Goal: Task Accomplishment & Management: Manage account settings

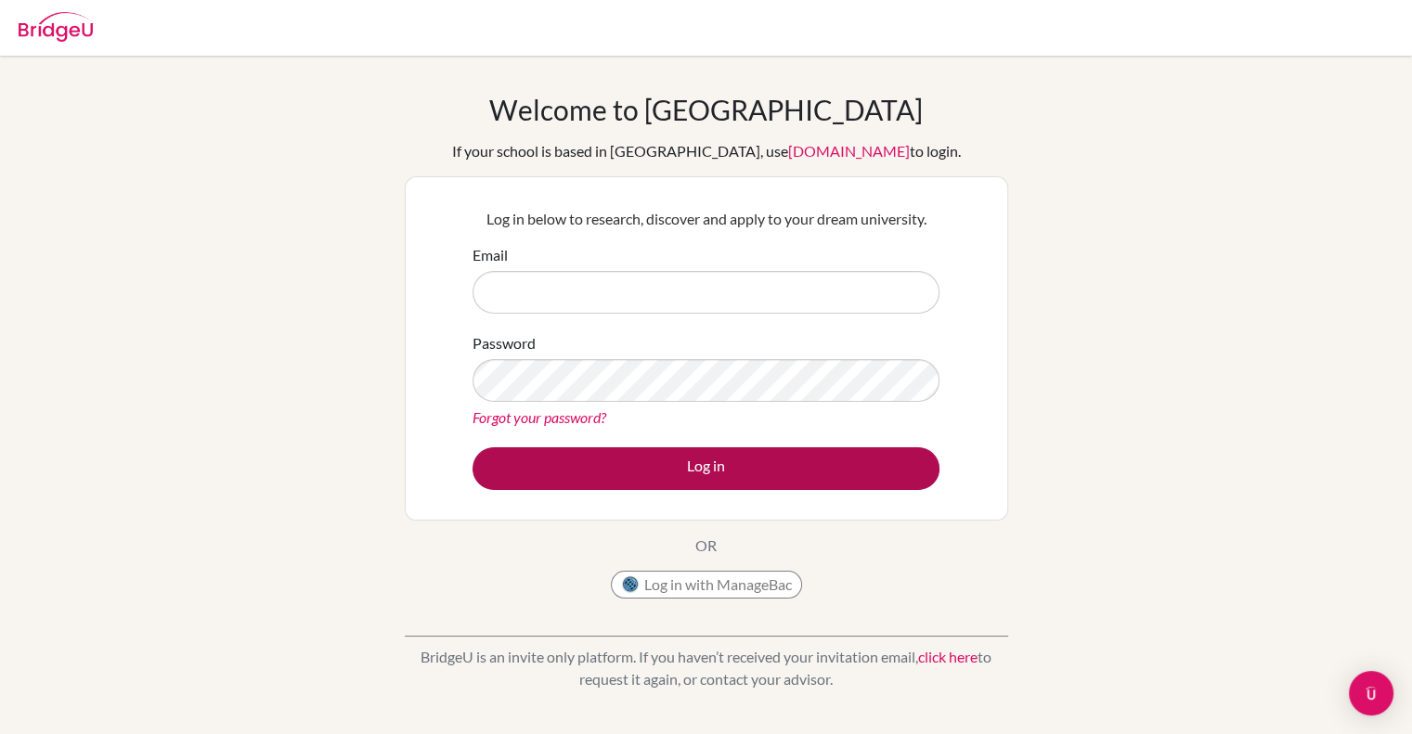
type input "[PERSON_NAME][EMAIL_ADDRESS][PERSON_NAME][DOMAIN_NAME]"
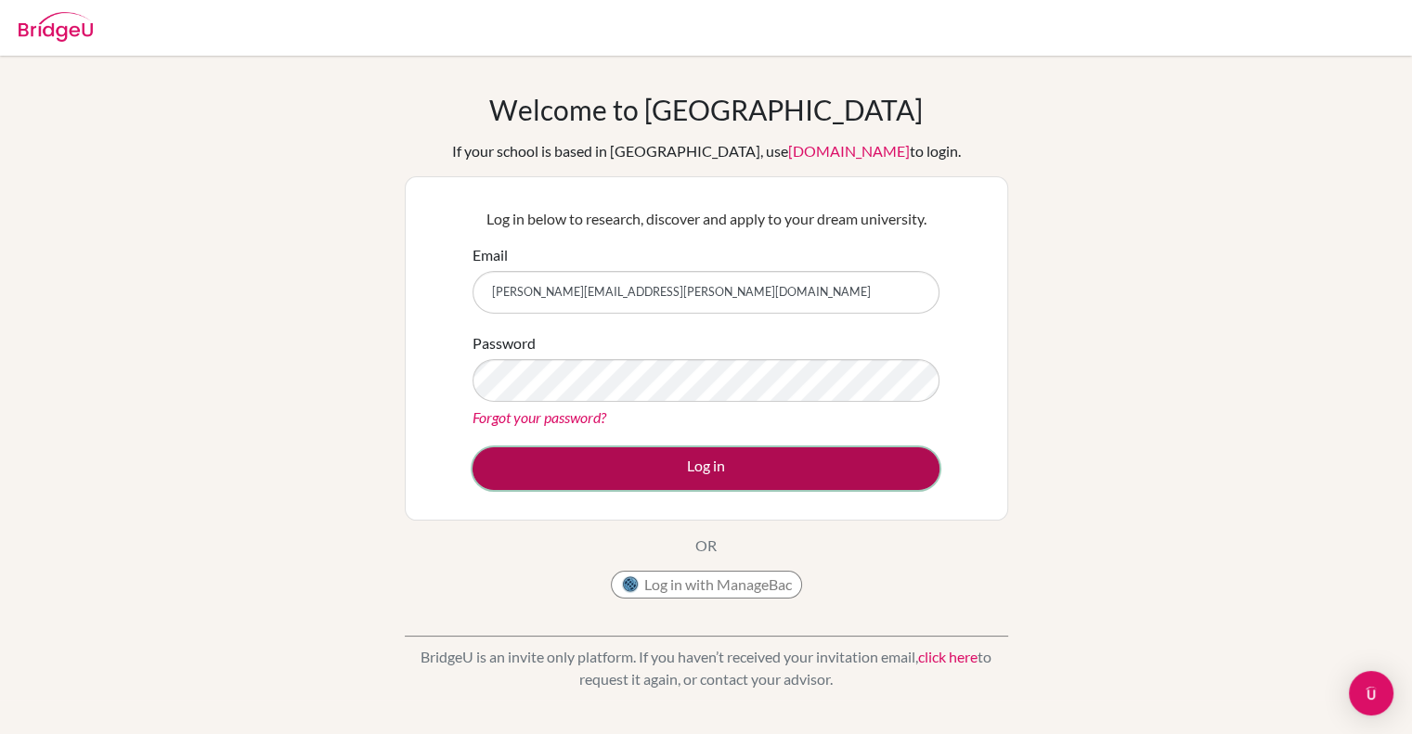
click at [670, 464] on button "Log in" at bounding box center [705, 468] width 467 height 43
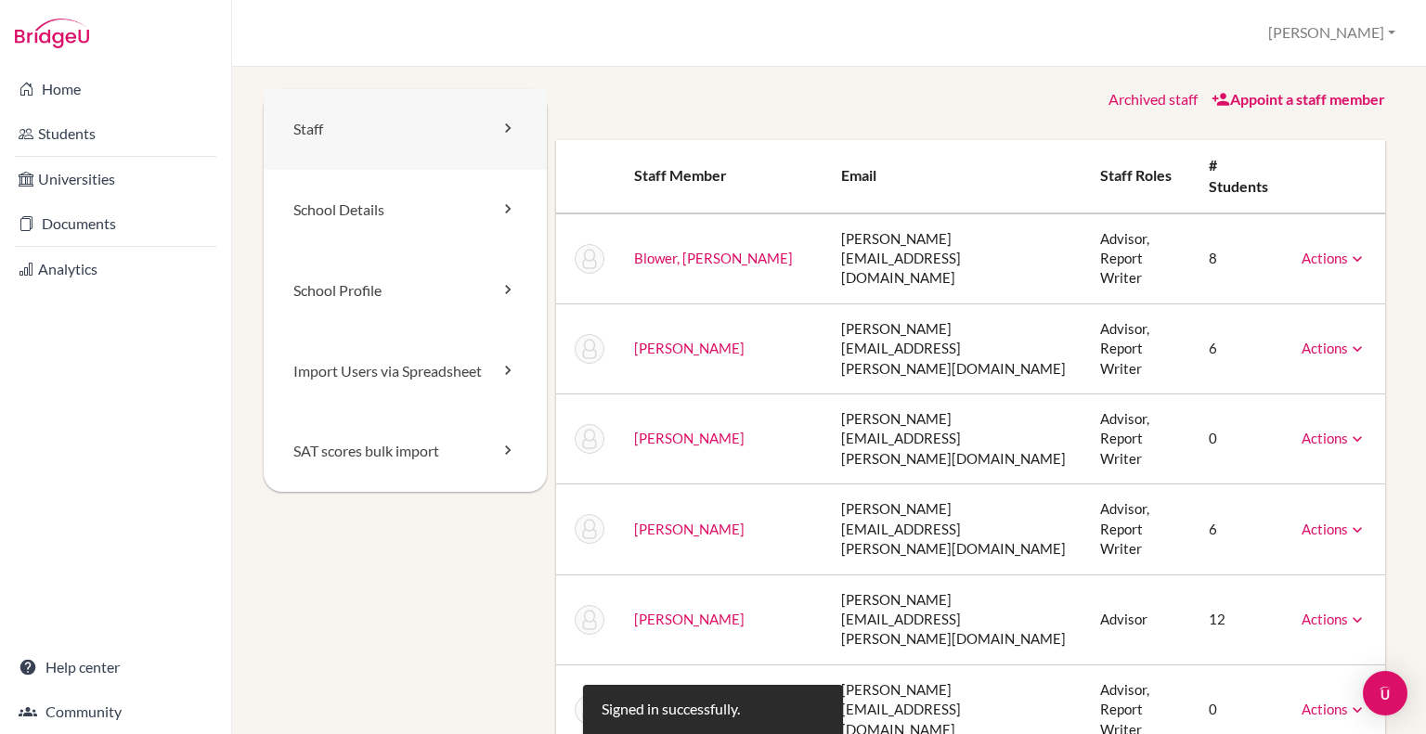
click at [466, 126] on link "Staff" at bounding box center [405, 129] width 283 height 81
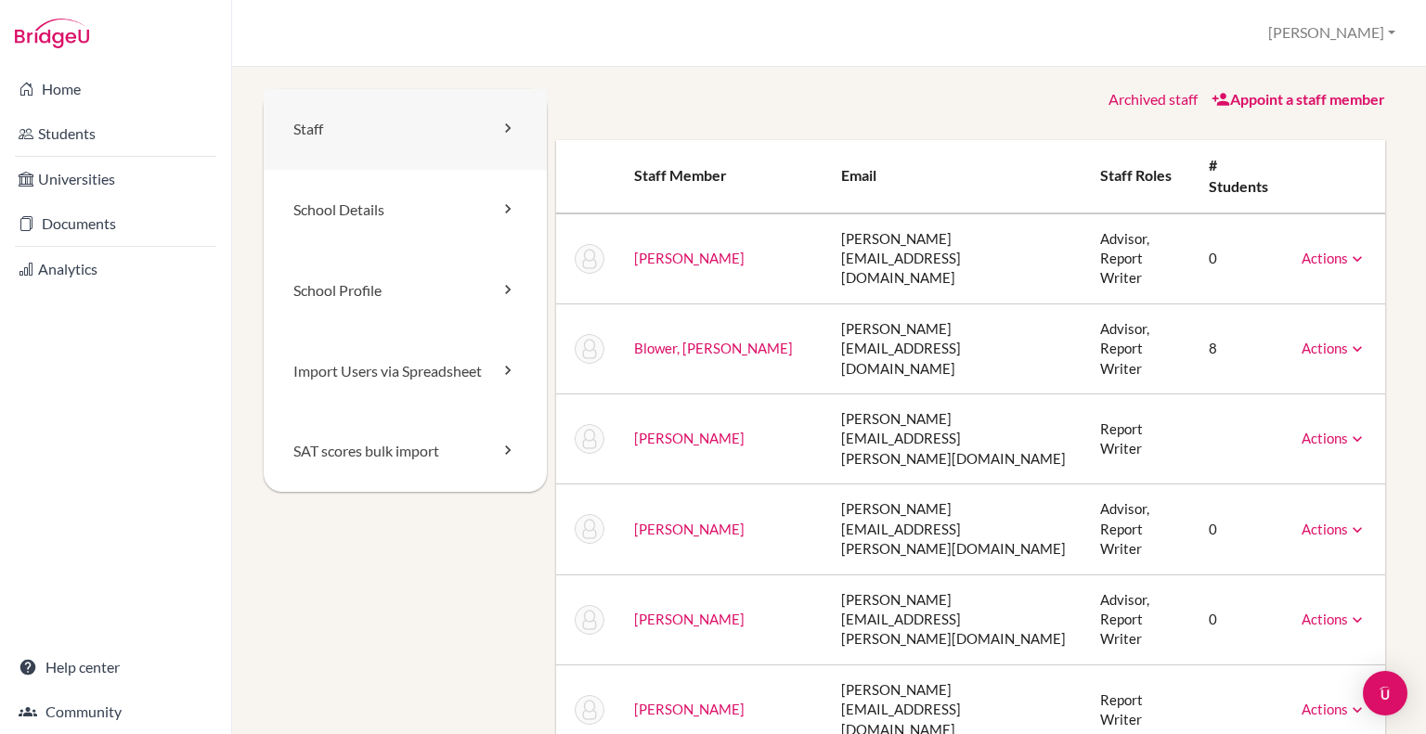
click at [499, 126] on icon at bounding box center [507, 128] width 19 height 19
click at [1285, 97] on link "Appoint a staff member" at bounding box center [1298, 99] width 174 height 18
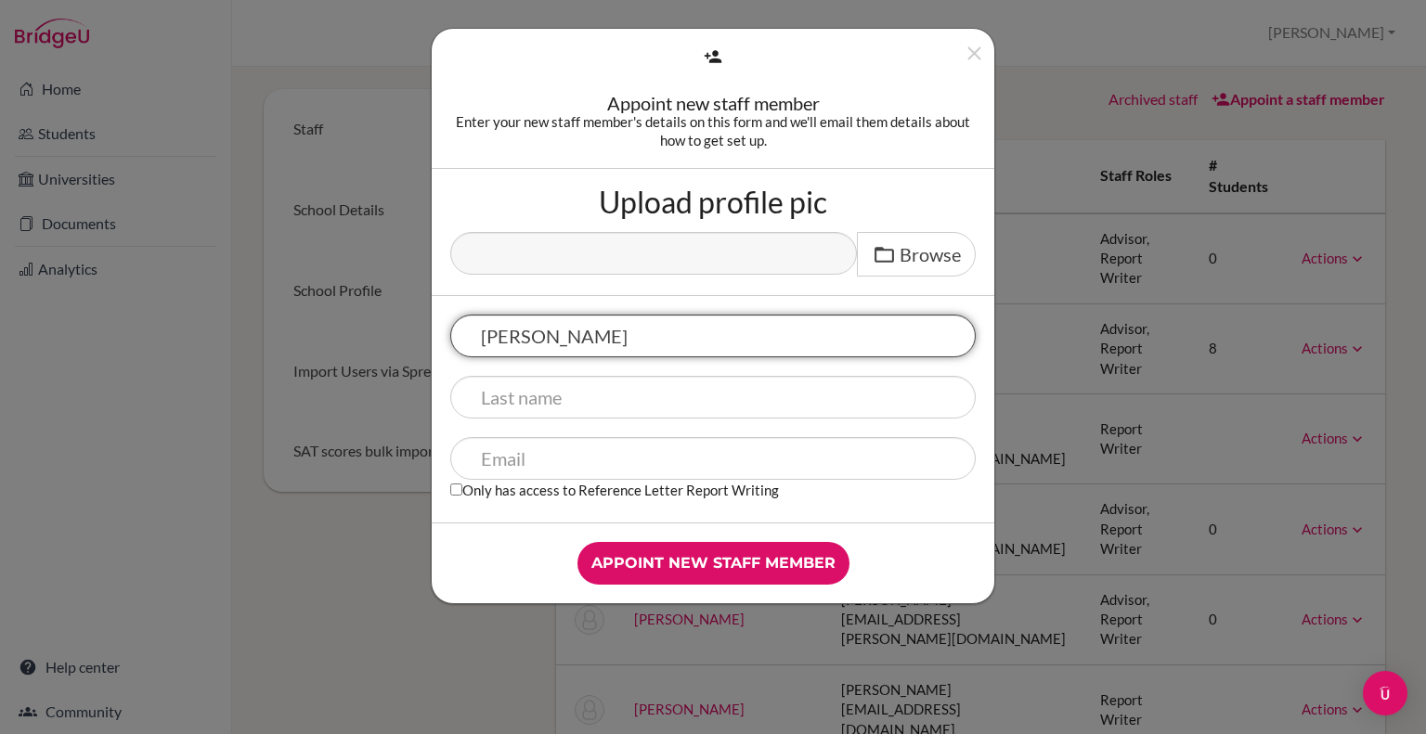
type input "Jamie"
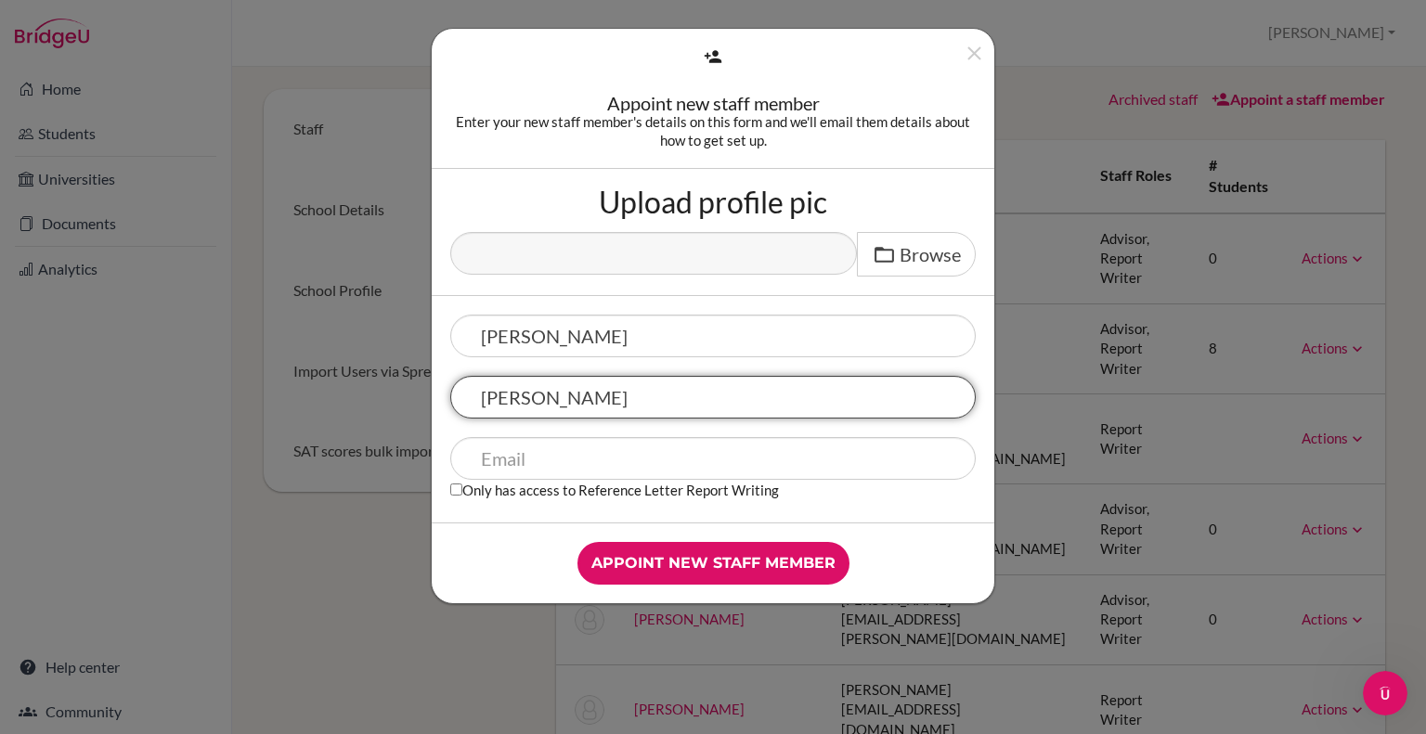
type input "Mcintosh"
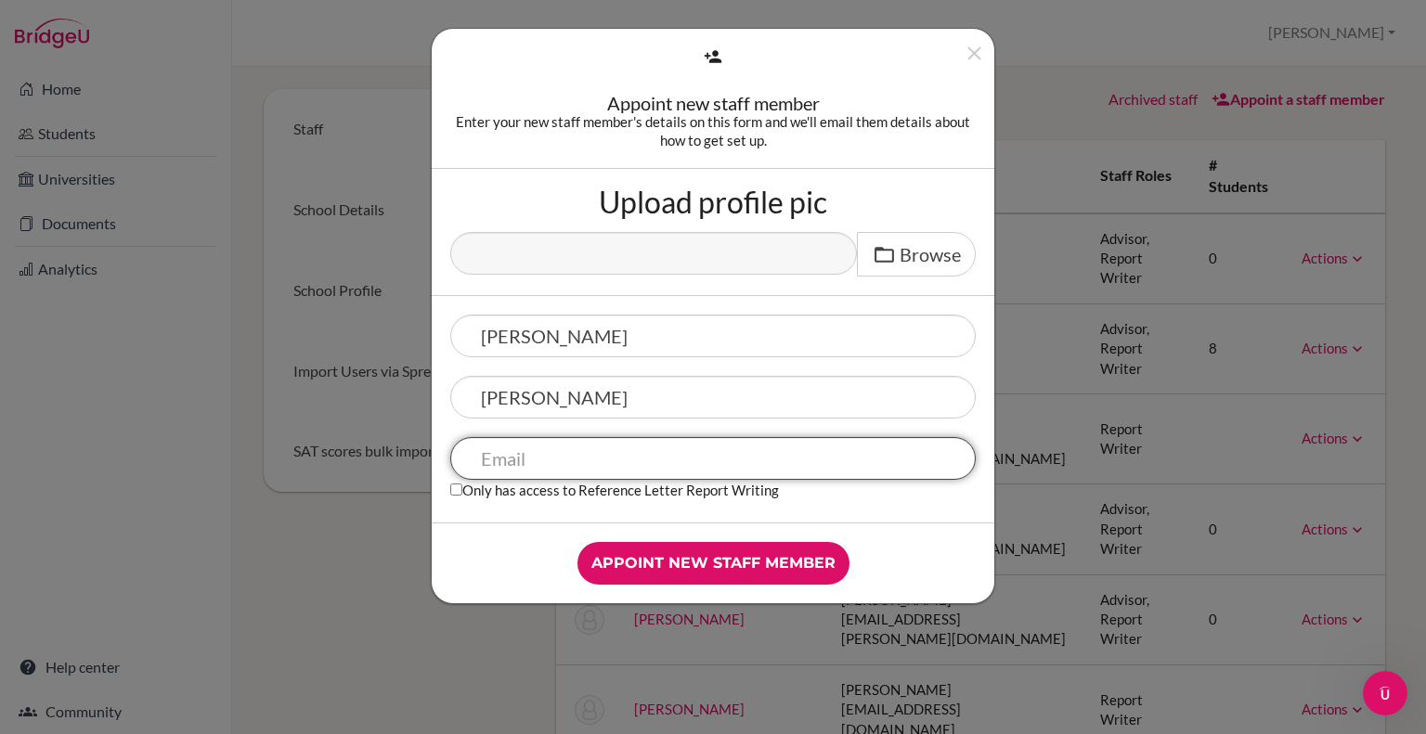
click at [548, 456] on input "text" at bounding box center [712, 458] width 525 height 43
paste input "jamie.mcintosh@kinghenryviii.edu.my"
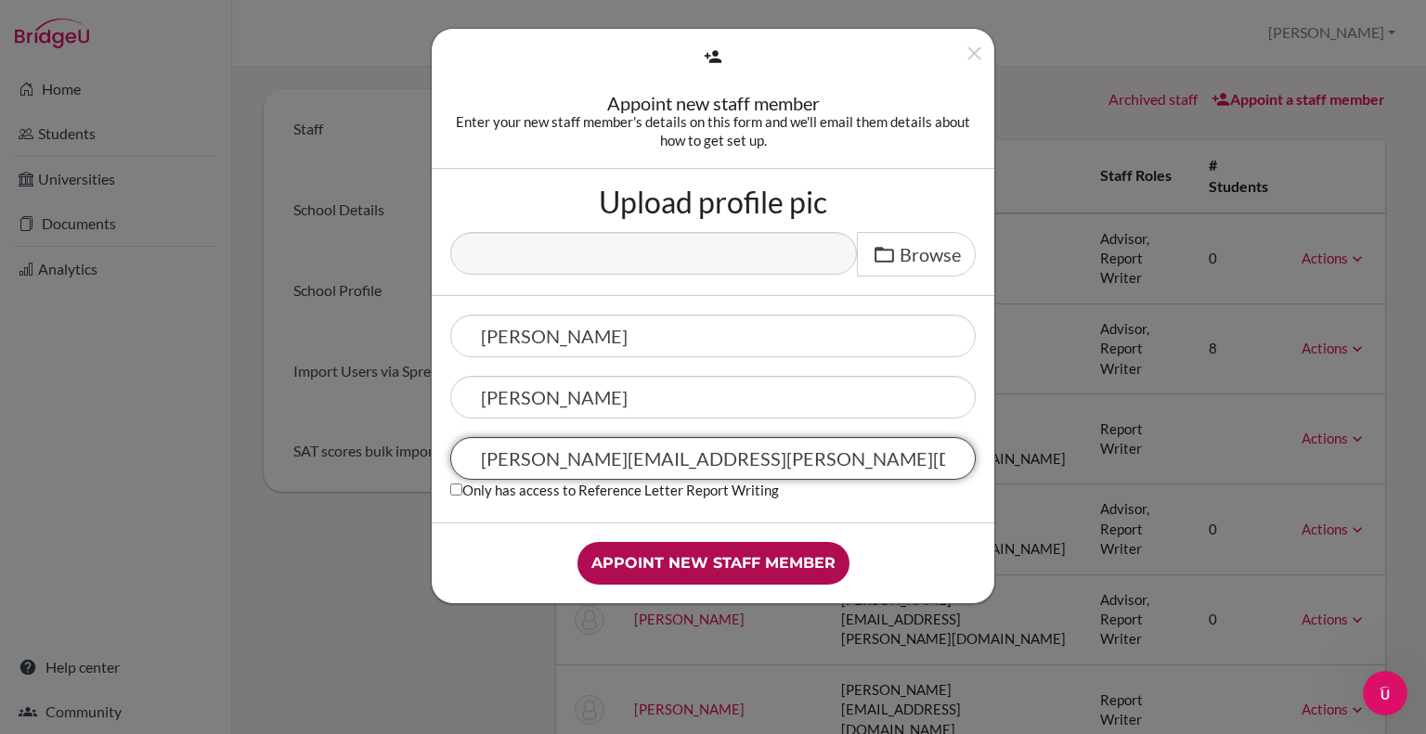
type input "jamie.mcintosh@kinghenryviii.edu.my"
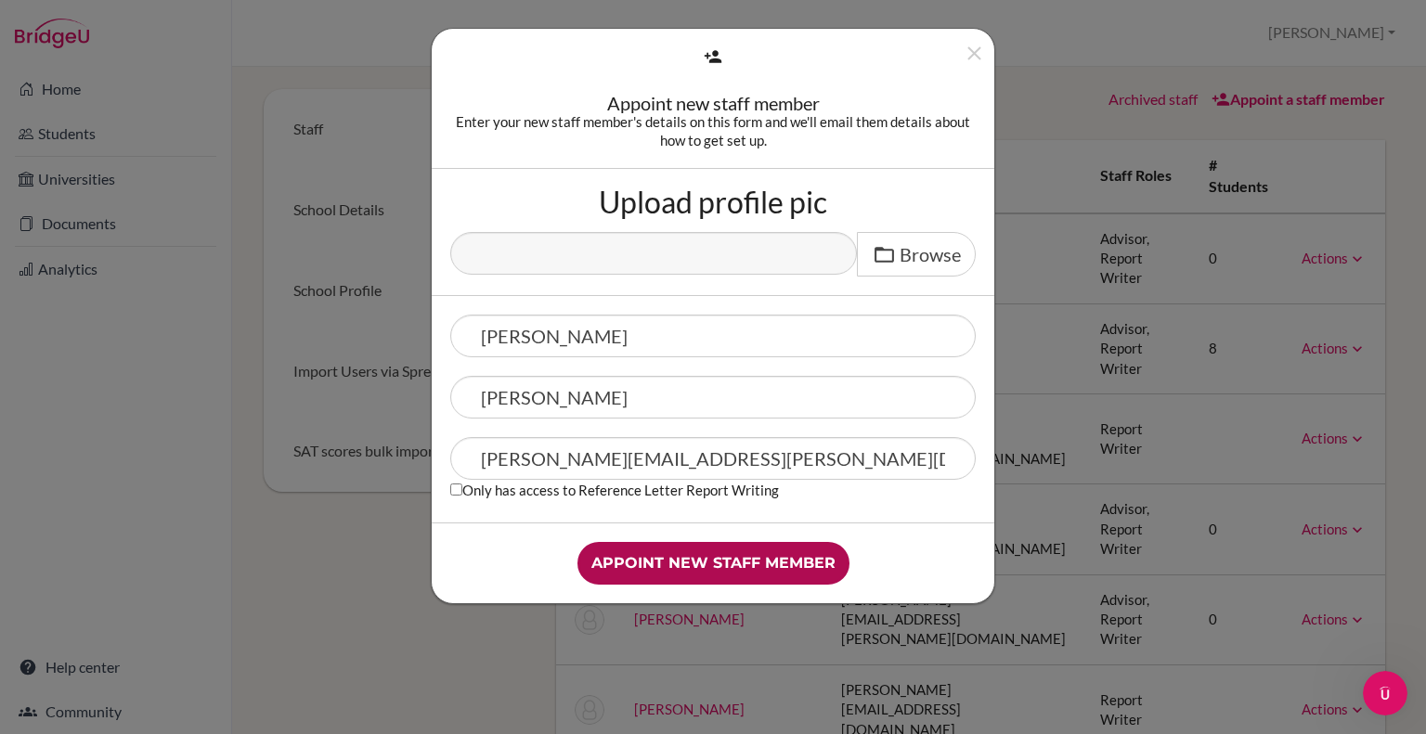
click at [668, 563] on input "Appoint new staff member" at bounding box center [713, 563] width 272 height 43
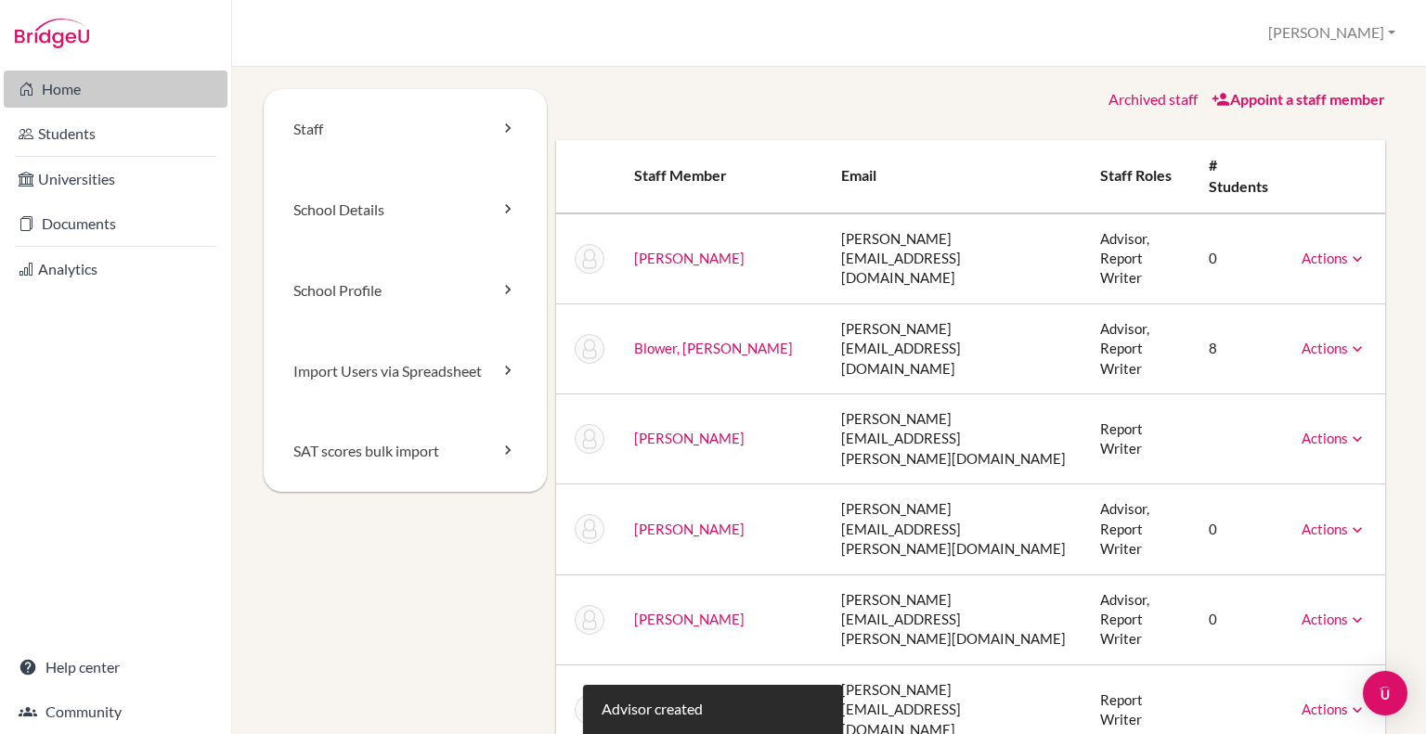
click at [53, 101] on link "Home" at bounding box center [116, 89] width 224 height 37
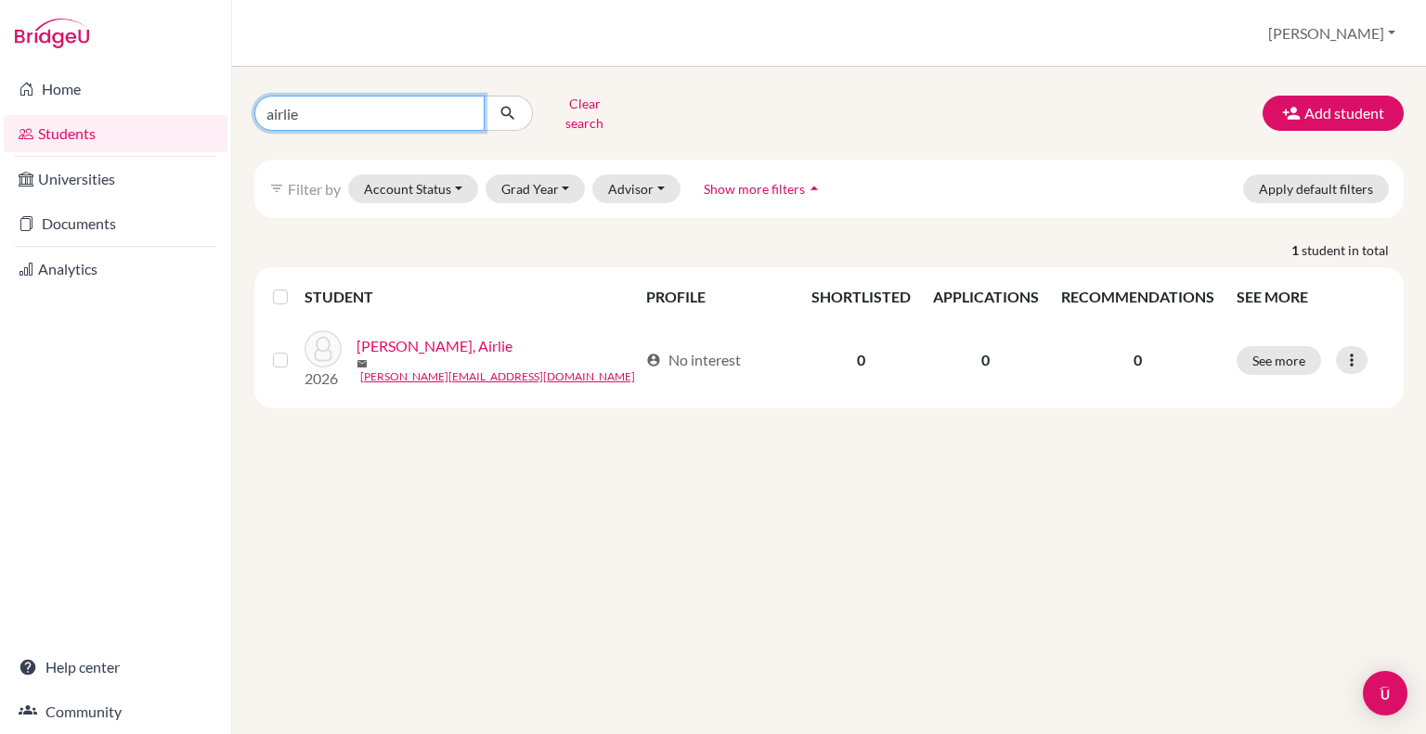
click at [464, 106] on input "airlie" at bounding box center [369, 113] width 230 height 35
click at [505, 104] on icon "submit" at bounding box center [507, 113] width 19 height 19
click at [508, 104] on icon "submit" at bounding box center [507, 113] width 19 height 19
click at [446, 175] on button "Account Status" at bounding box center [413, 189] width 130 height 29
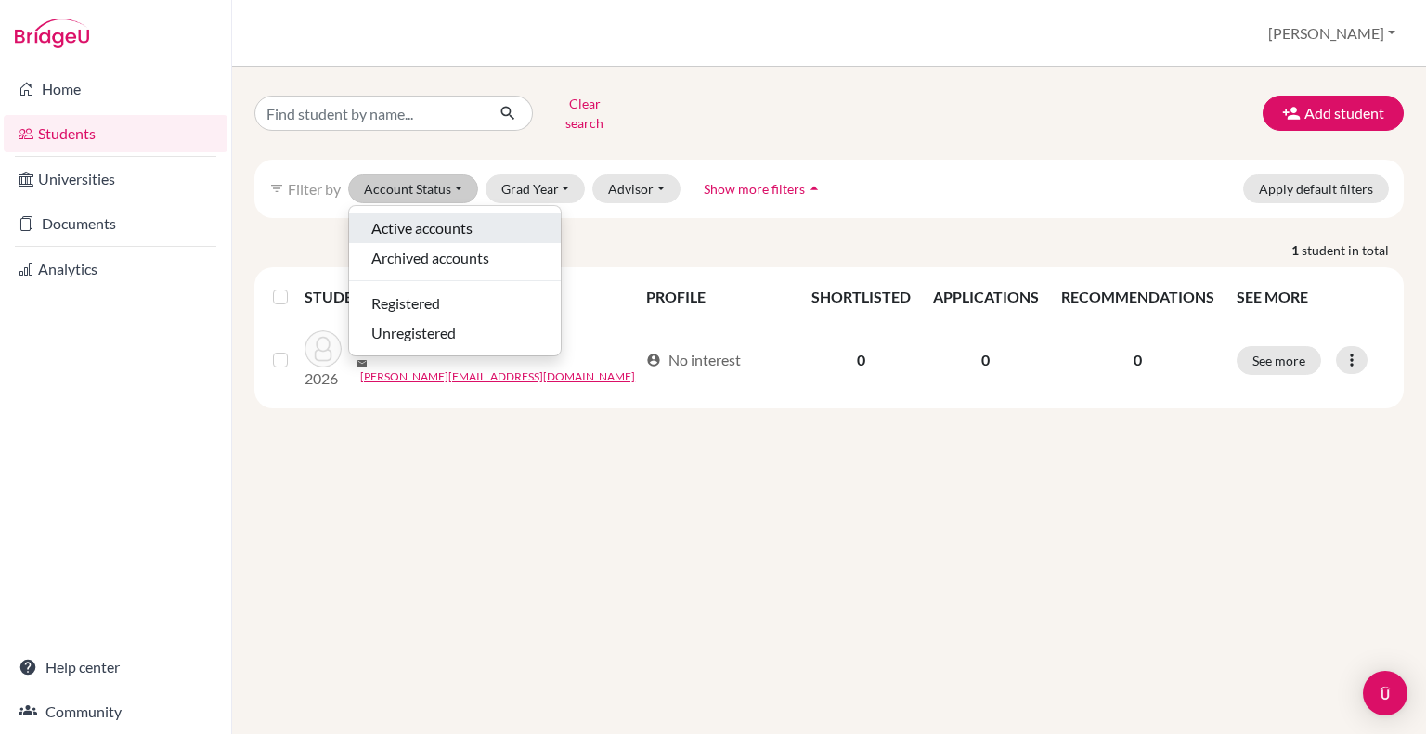
click at [444, 217] on span "Active accounts" at bounding box center [421, 228] width 101 height 22
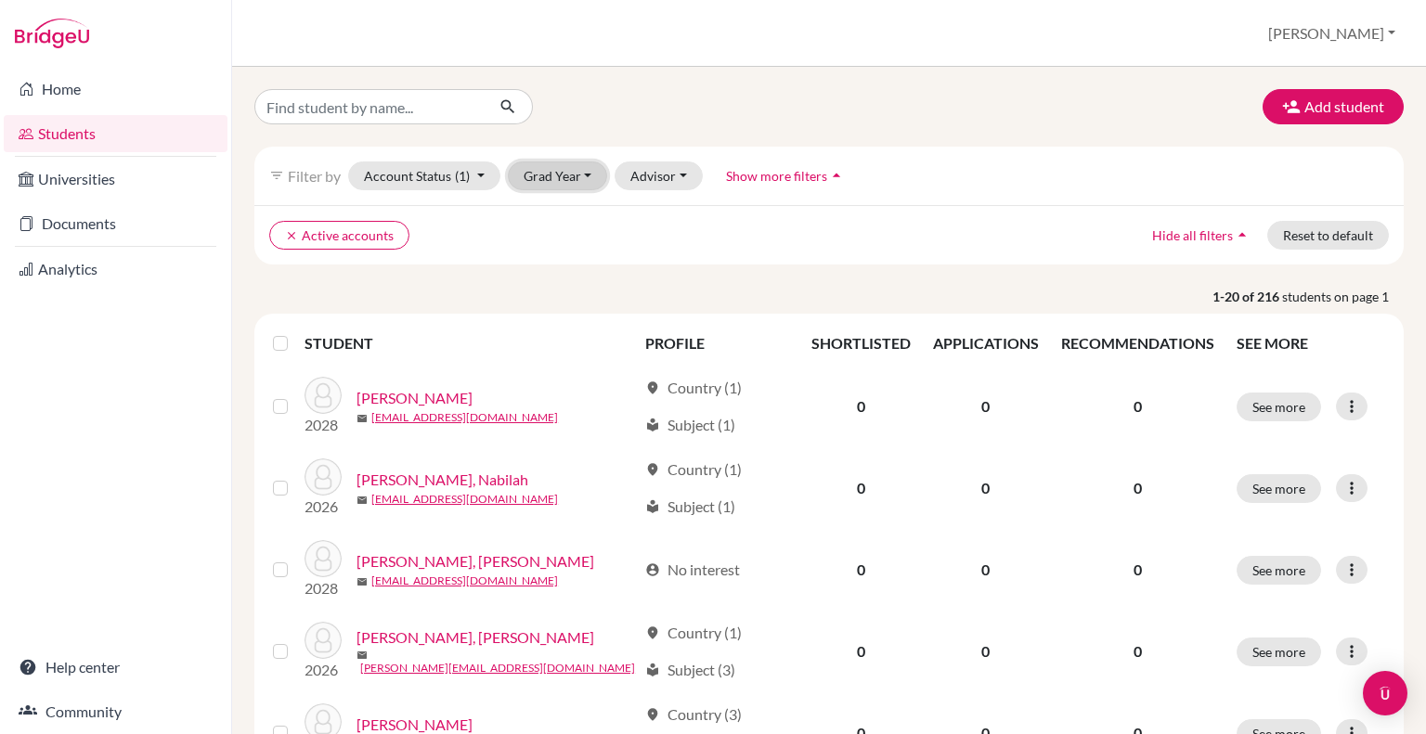
click at [568, 179] on button "Grad Year" at bounding box center [558, 176] width 100 height 29
click at [568, 332] on div "2025" at bounding box center [563, 334] width 65 height 22
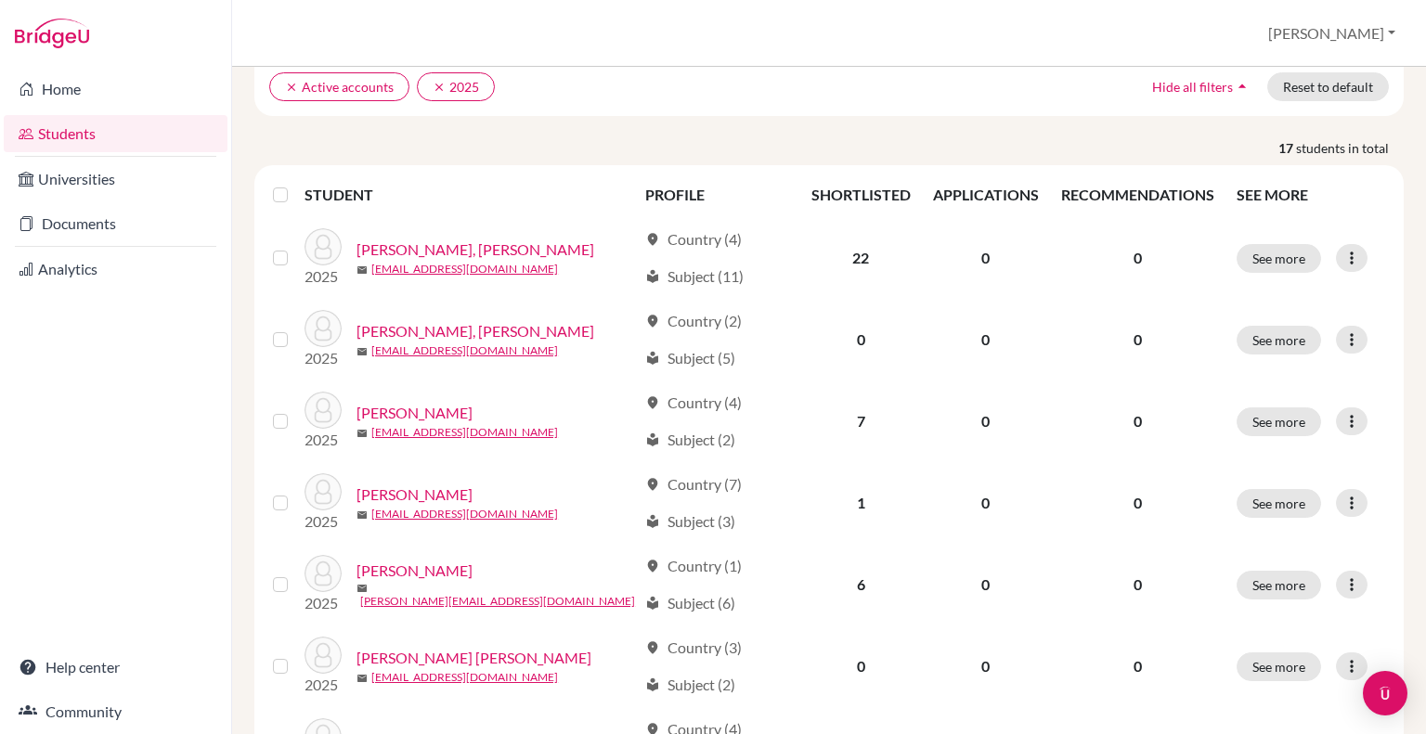
scroll to position [151, 0]
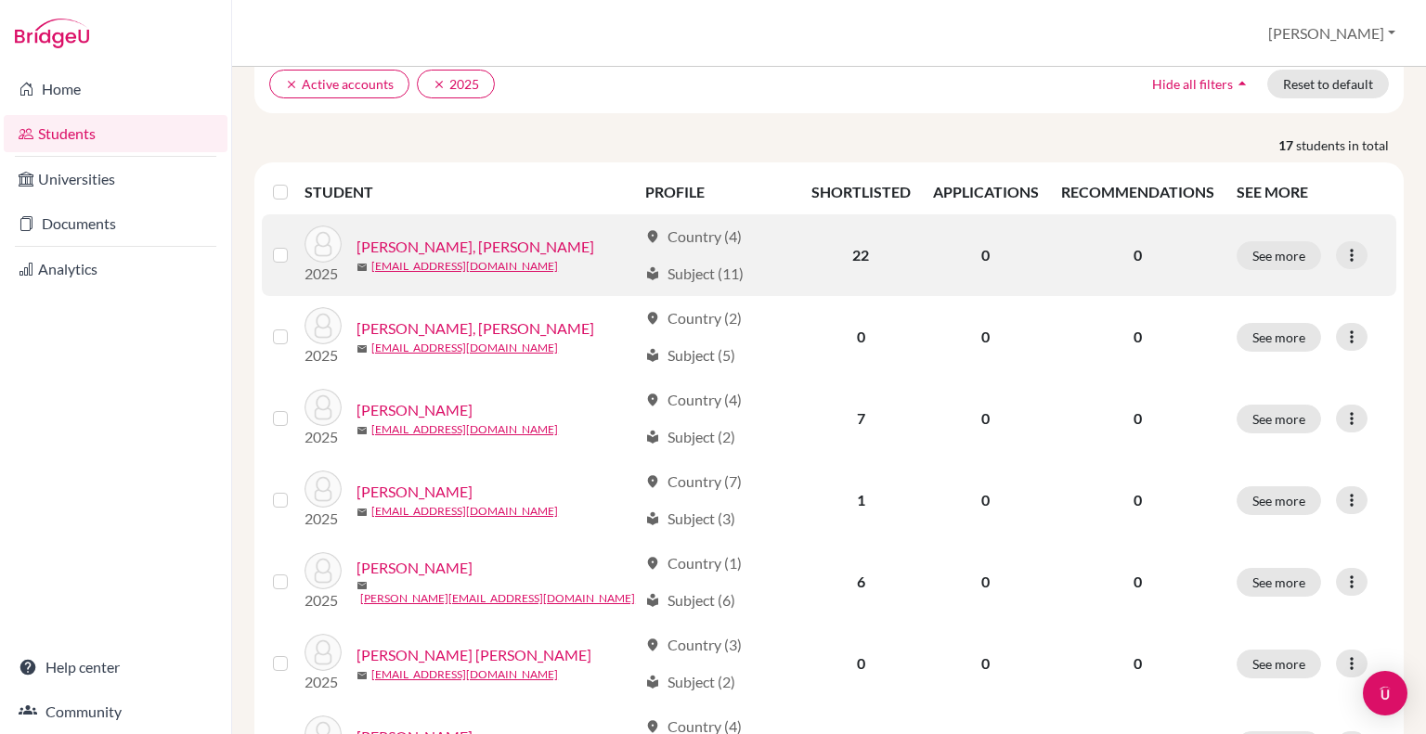
click at [468, 248] on link "Ahmad Salman, Nurul Huda" at bounding box center [475, 247] width 238 height 22
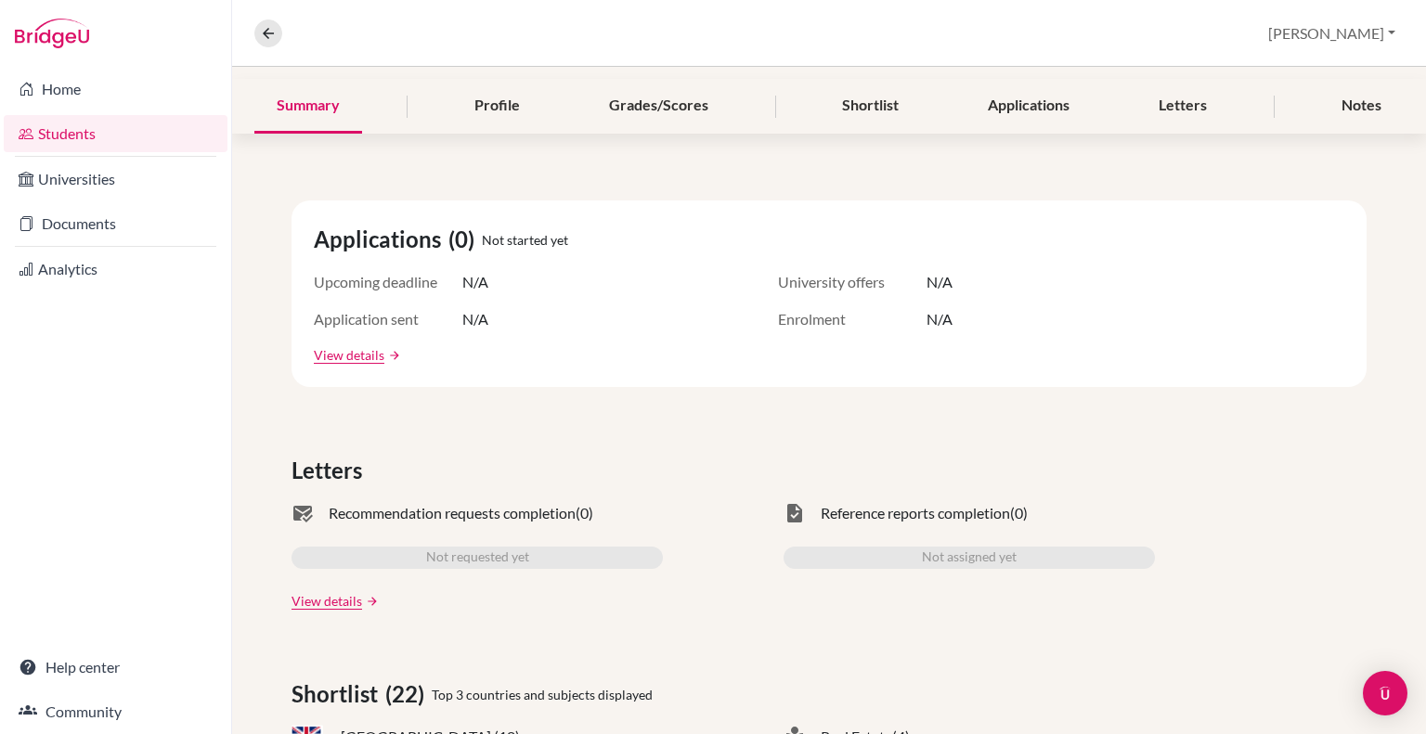
scroll to position [214, 0]
click at [332, 358] on link "View details" at bounding box center [349, 354] width 71 height 19
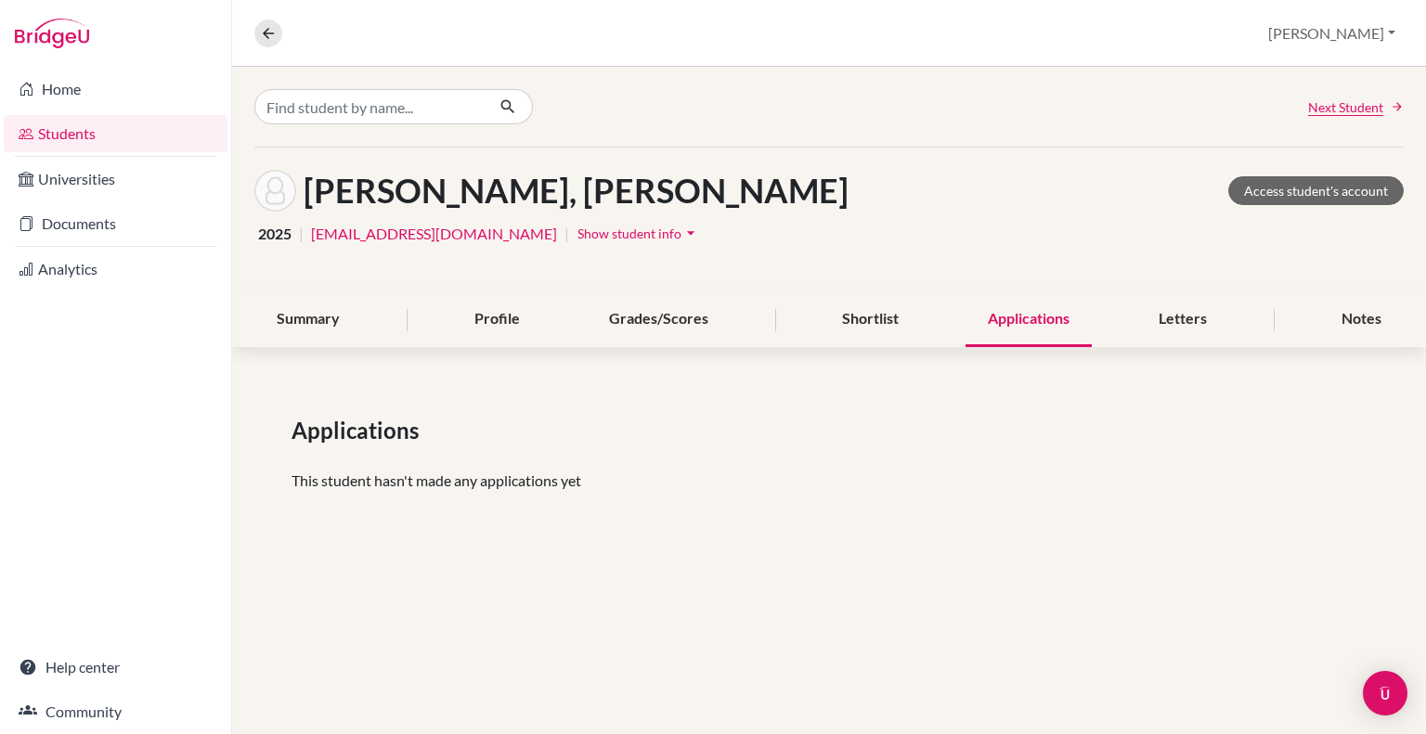
click at [700, 229] on icon "arrow_drop_down" at bounding box center [690, 233] width 19 height 19
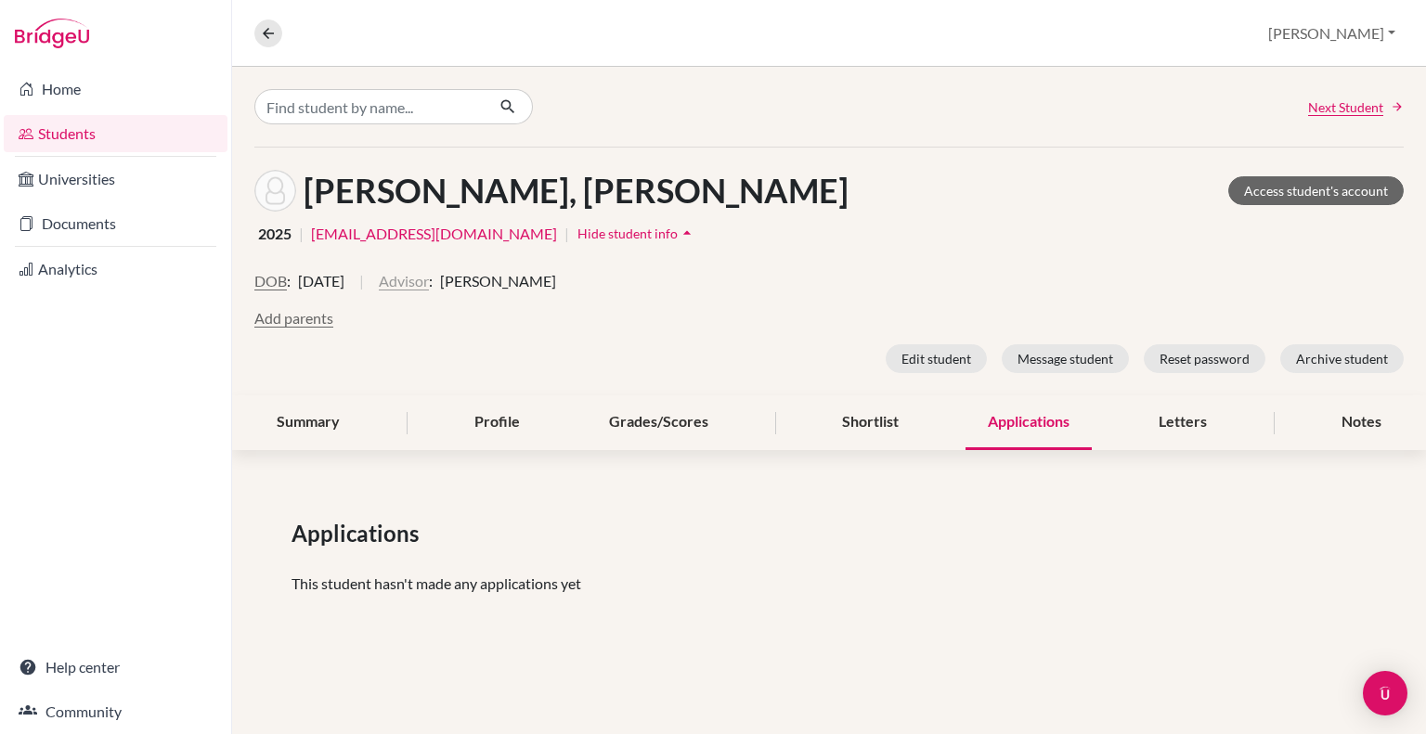
click at [429, 279] on button "Advisor" at bounding box center [404, 281] width 50 height 22
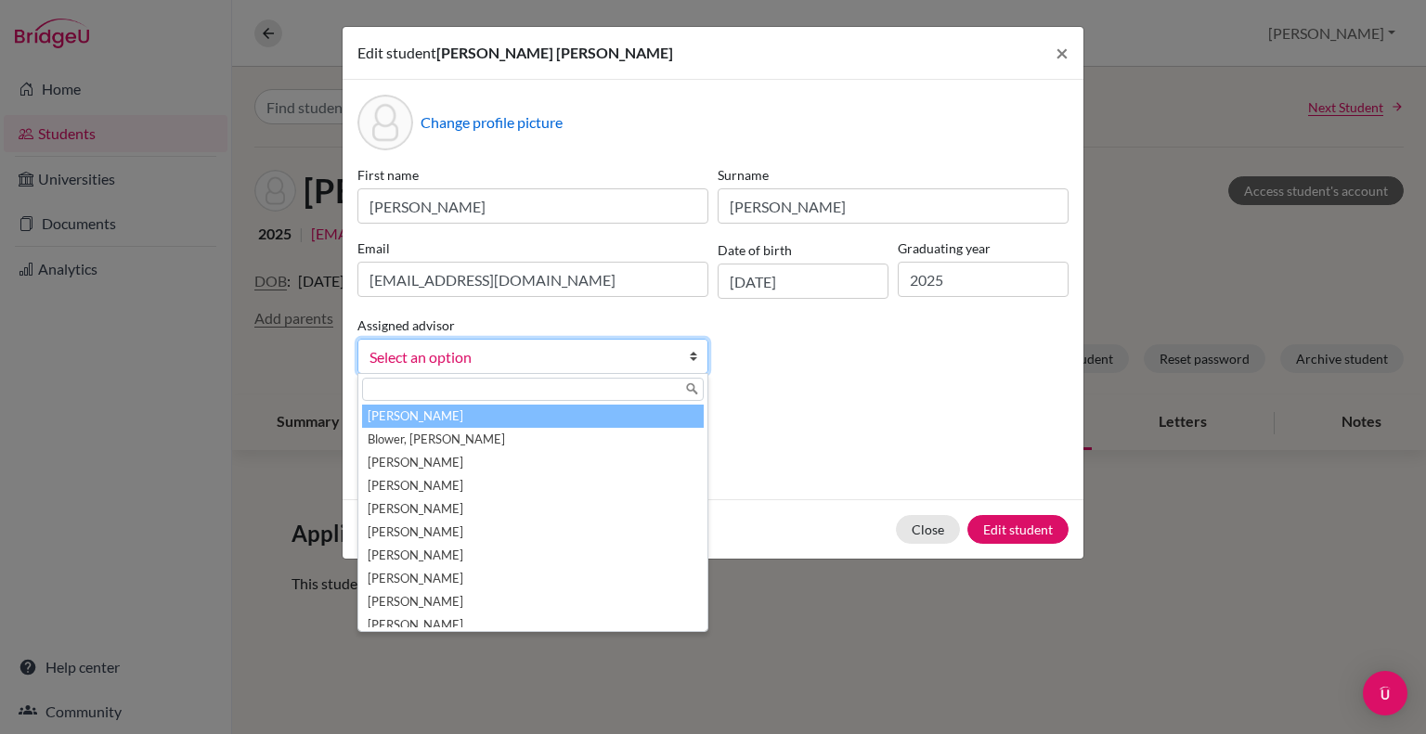
click at [658, 359] on span "Select an option" at bounding box center [514, 357] width 291 height 24
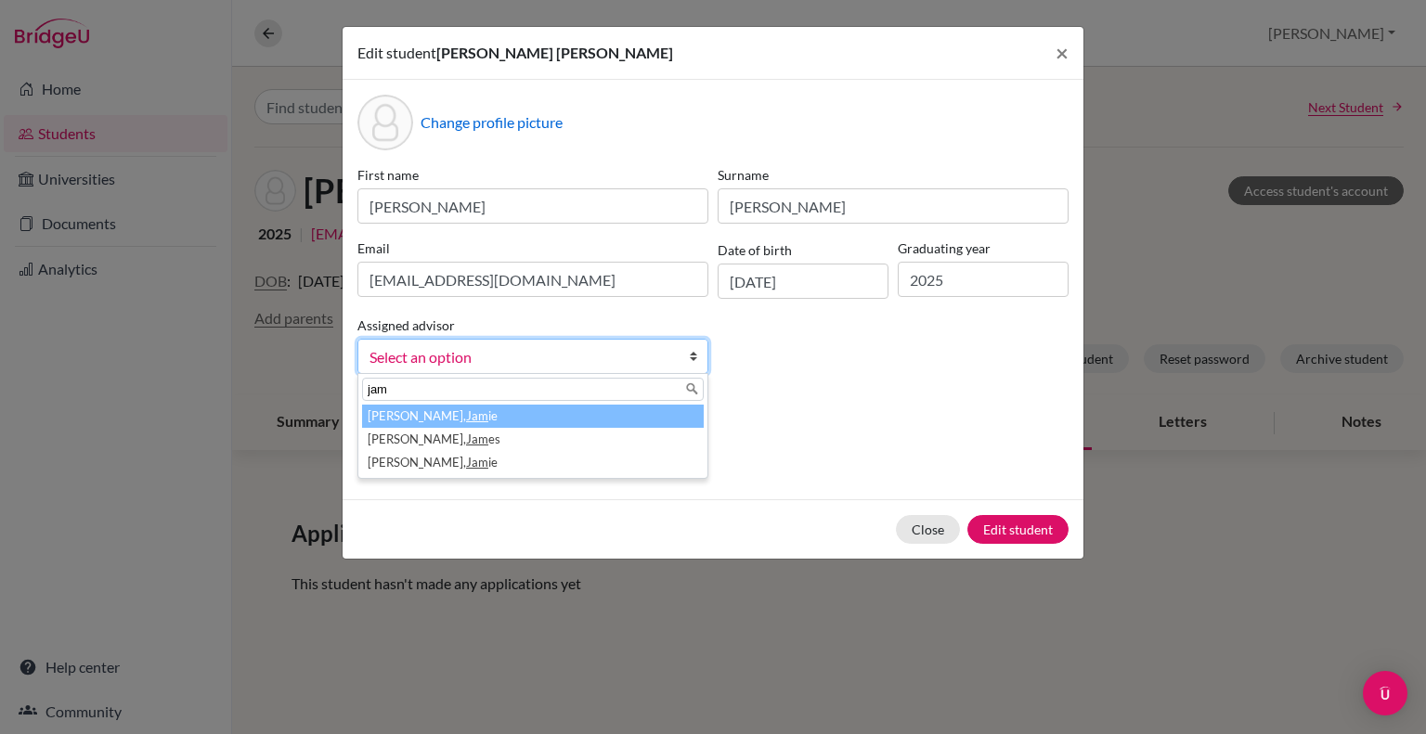
type input "jam"
click at [466, 421] on em "Jam" at bounding box center [477, 415] width 22 height 15
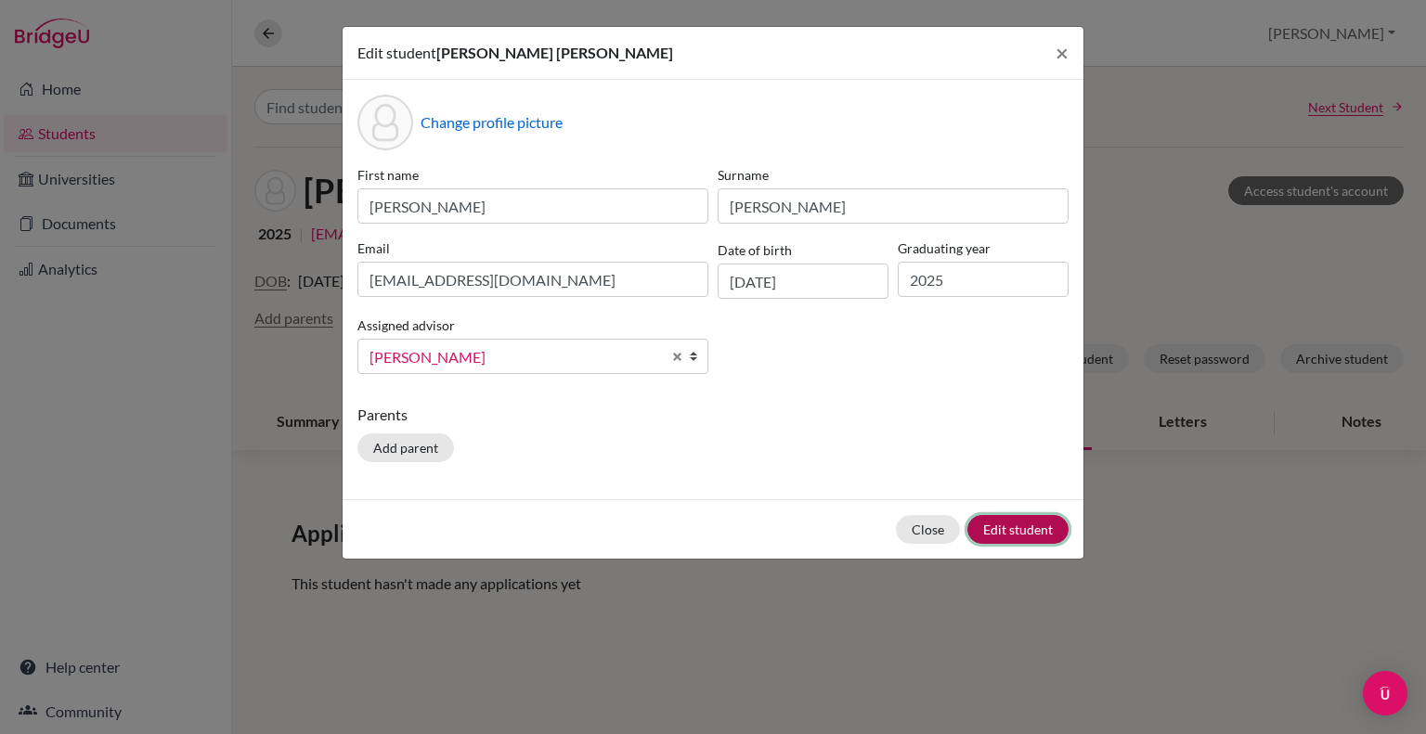
click at [1012, 530] on button "Edit student" at bounding box center [1017, 529] width 101 height 29
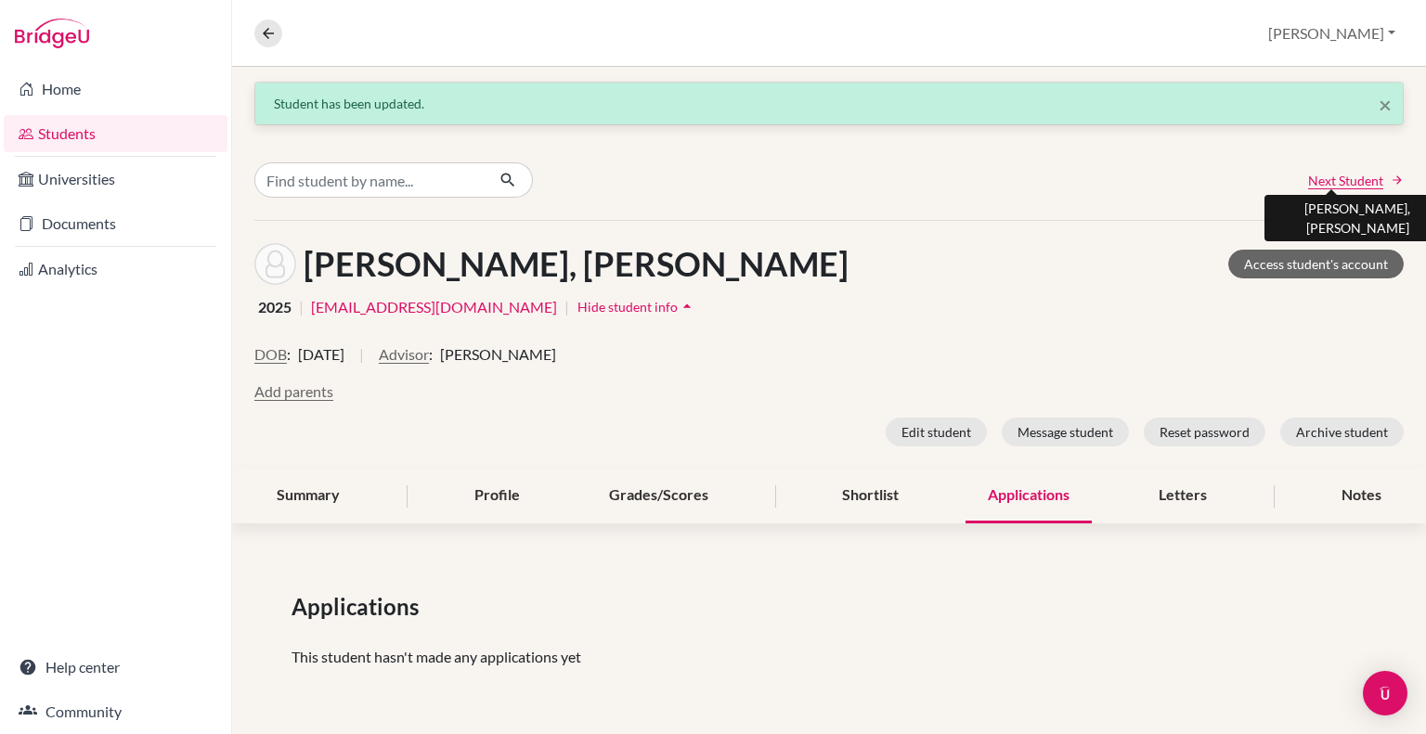
click at [1345, 181] on span "Next Student" at bounding box center [1345, 180] width 75 height 19
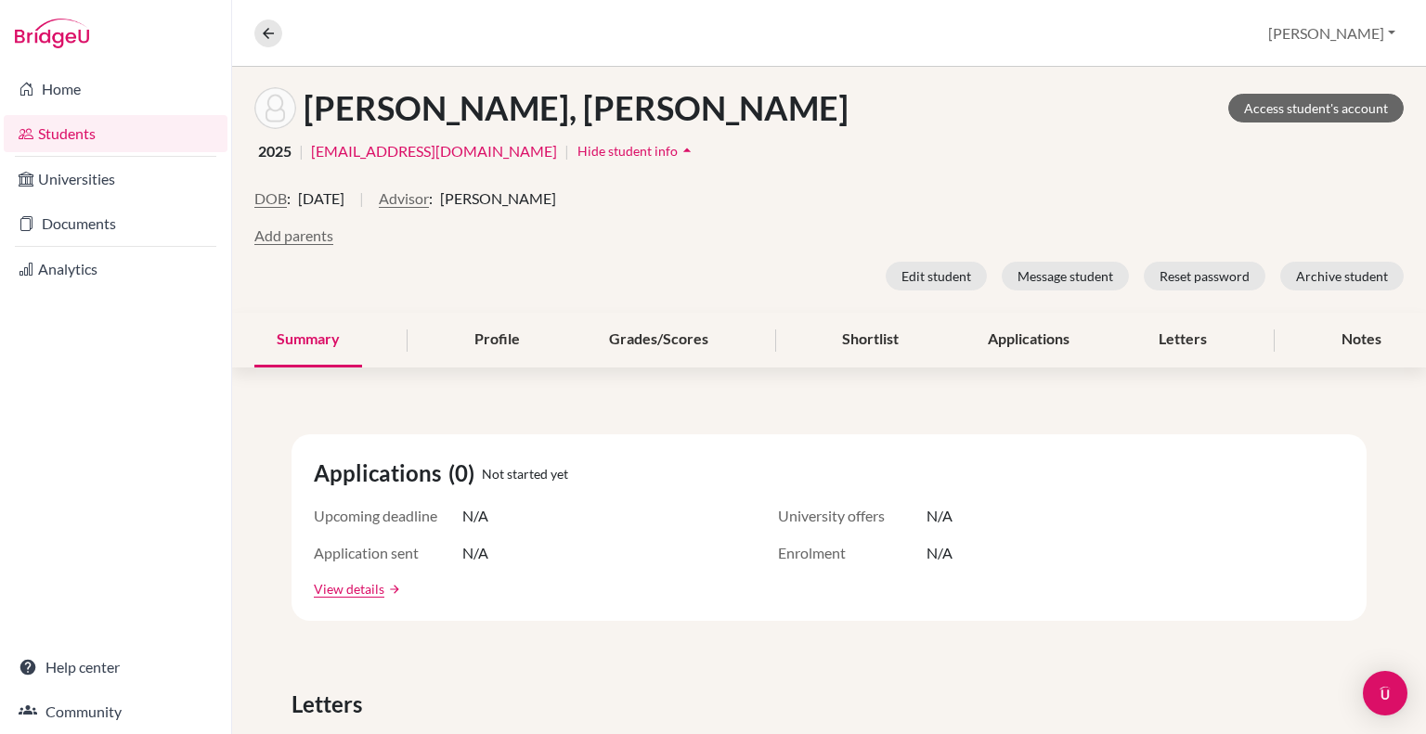
scroll to position [158, 0]
click at [921, 269] on button "Edit student" at bounding box center [936, 274] width 101 height 29
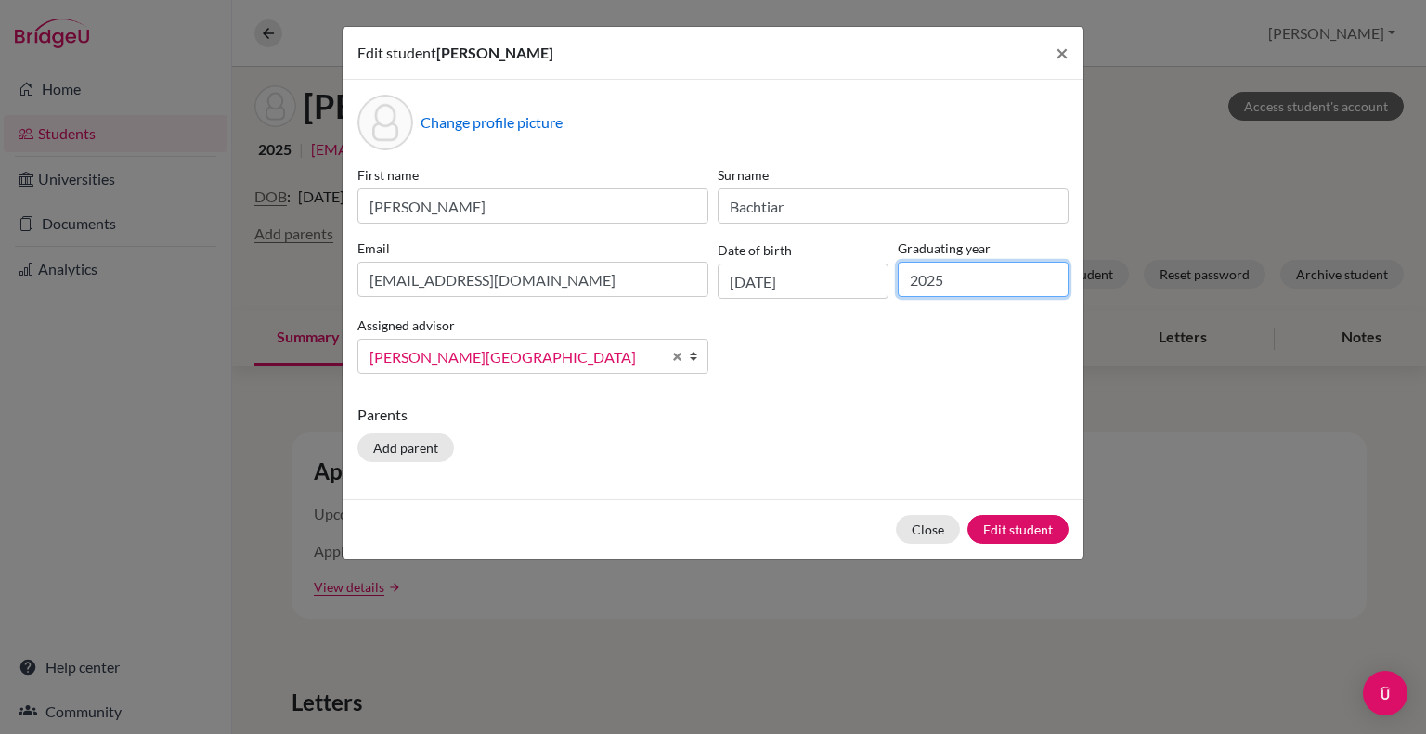
click at [968, 279] on input "2025" at bounding box center [983, 279] width 171 height 35
type input "2024"
click at [1021, 524] on button "Edit student" at bounding box center [1017, 529] width 101 height 29
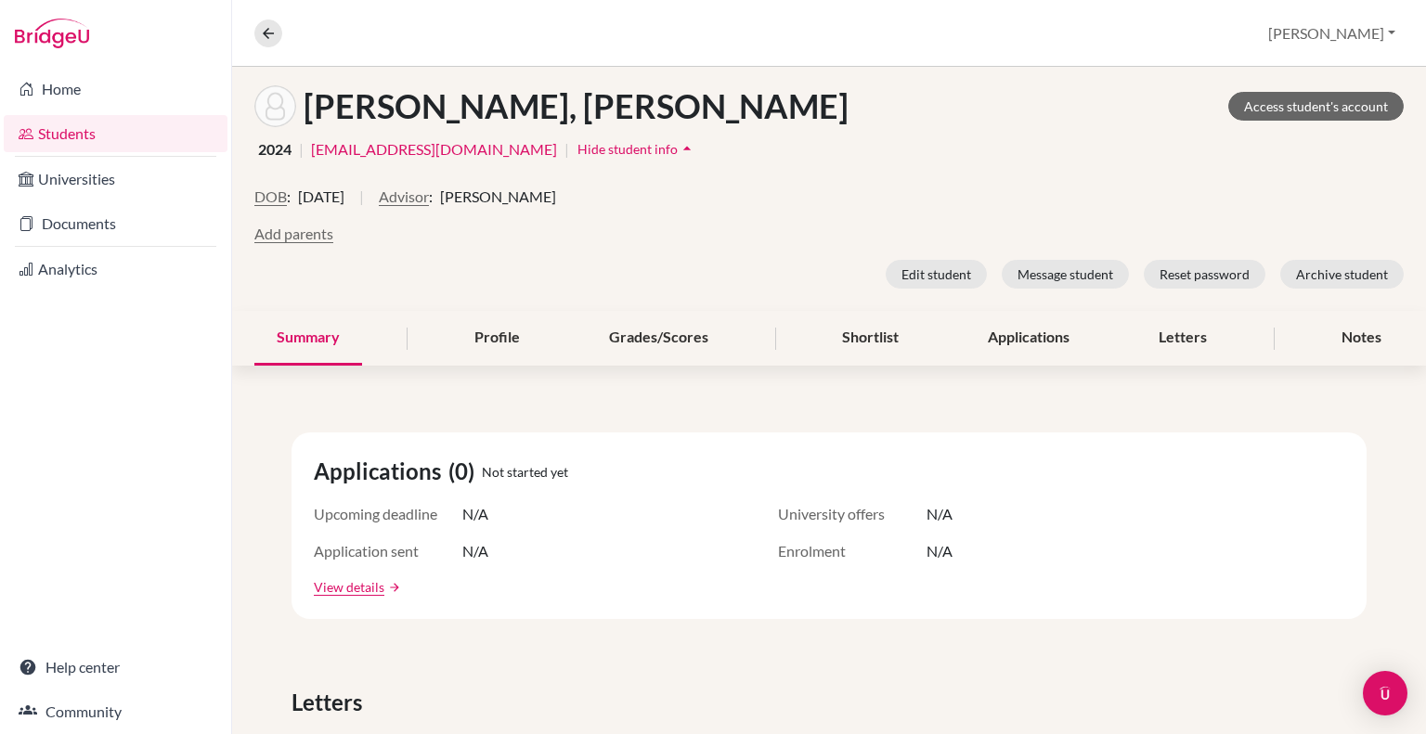
scroll to position [0, 0]
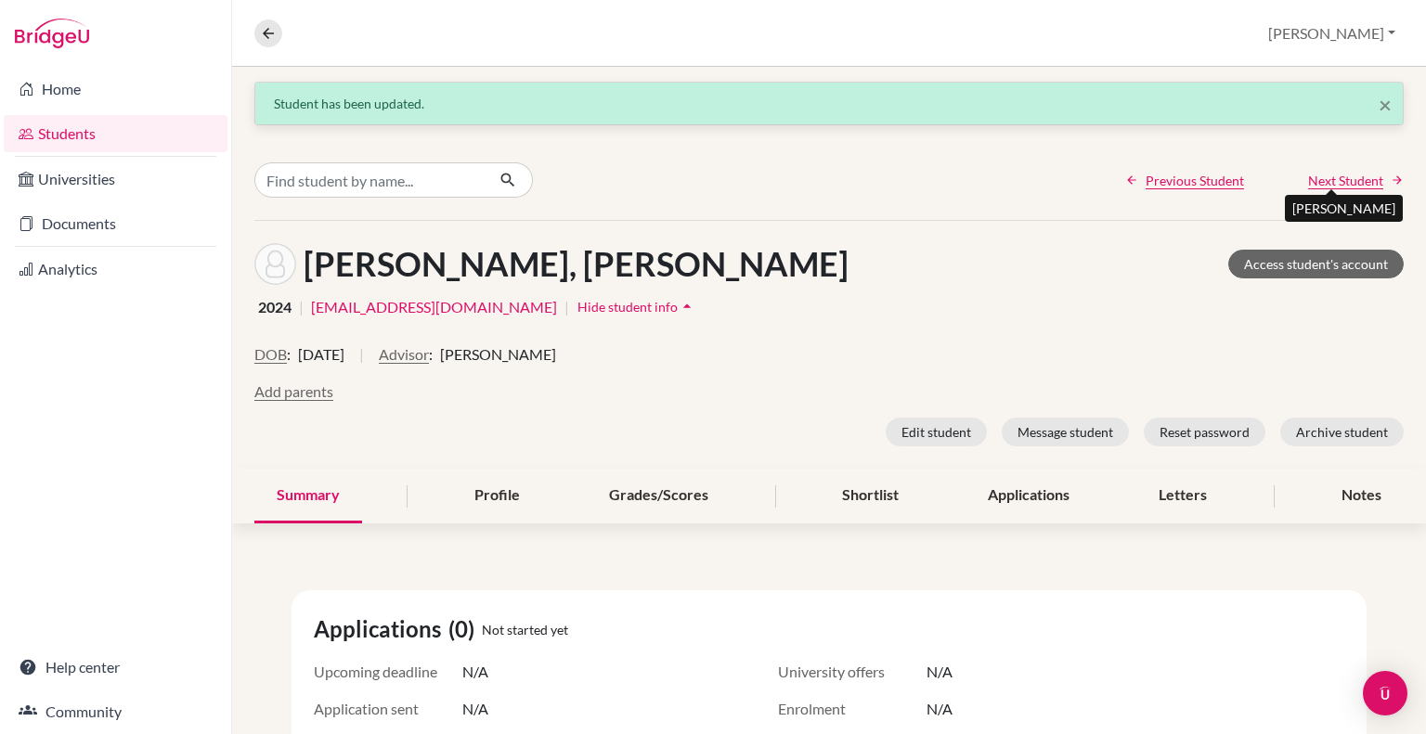
click at [1323, 181] on span "Next Student" at bounding box center [1345, 180] width 75 height 19
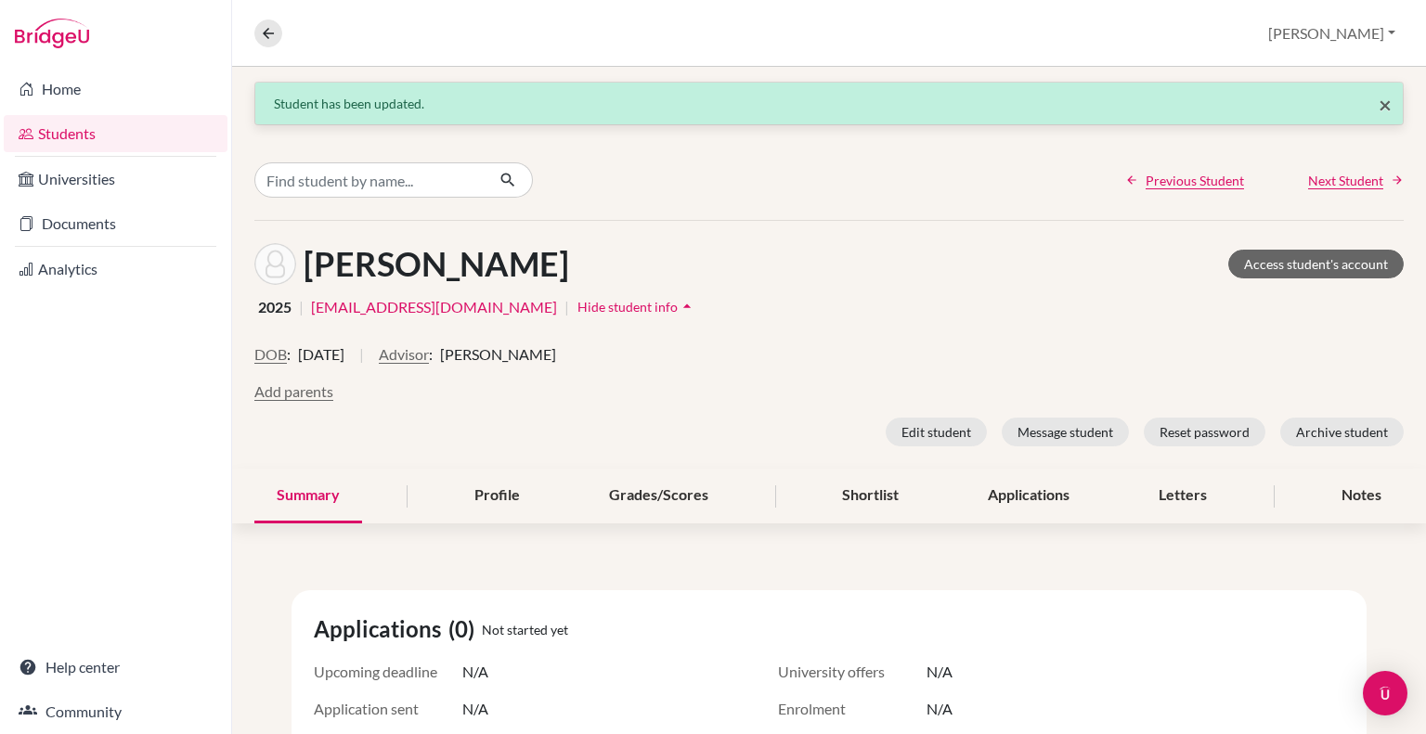
click at [1378, 107] on span "×" at bounding box center [1384, 104] width 13 height 27
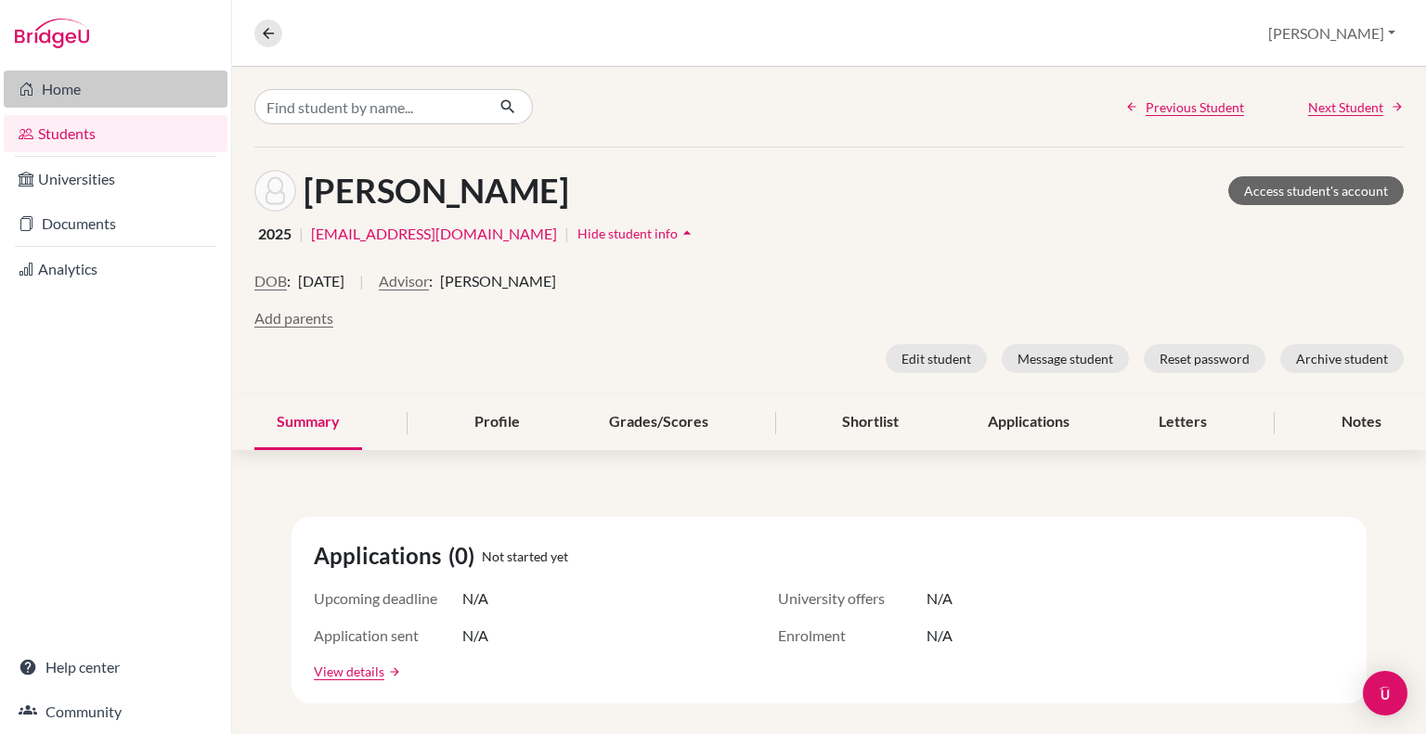
click at [68, 91] on link "Home" at bounding box center [116, 89] width 224 height 37
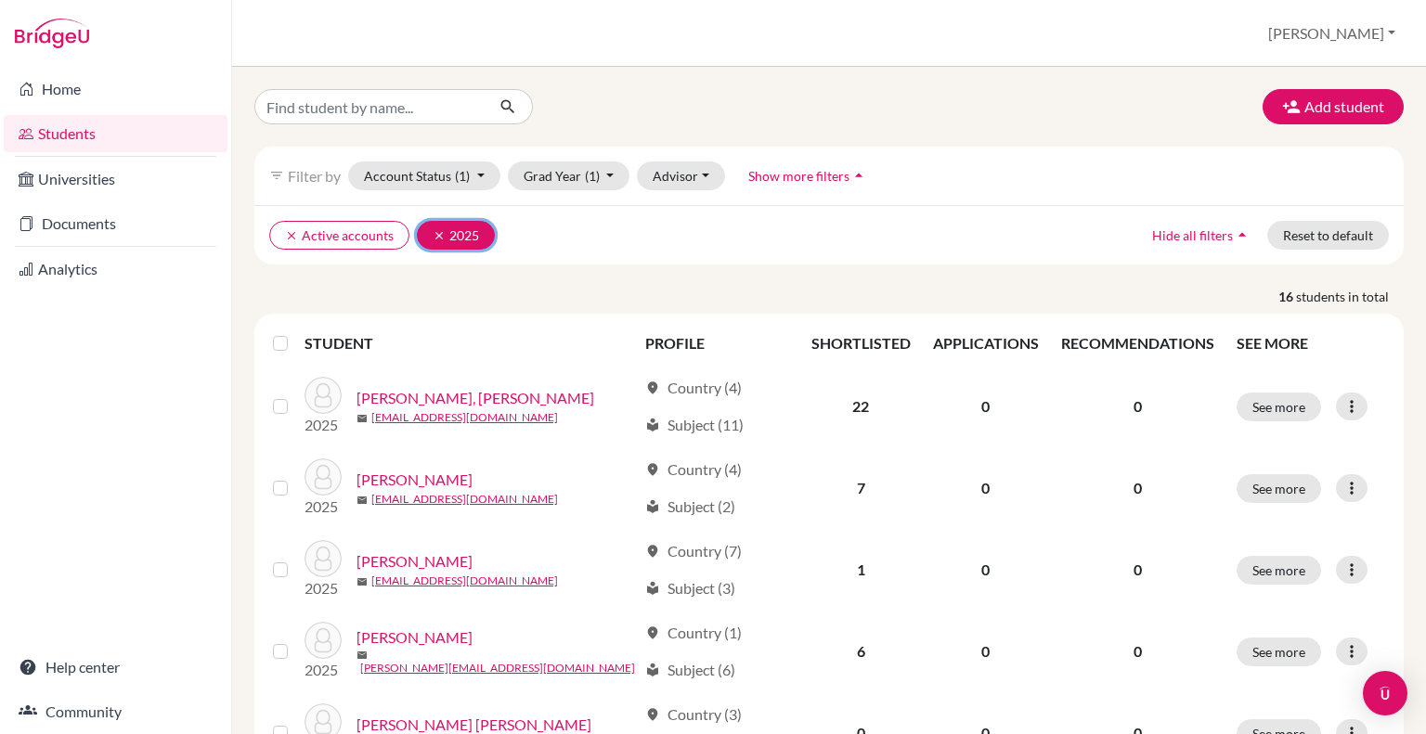
click at [427, 233] on button "clear 2025" at bounding box center [456, 235] width 78 height 29
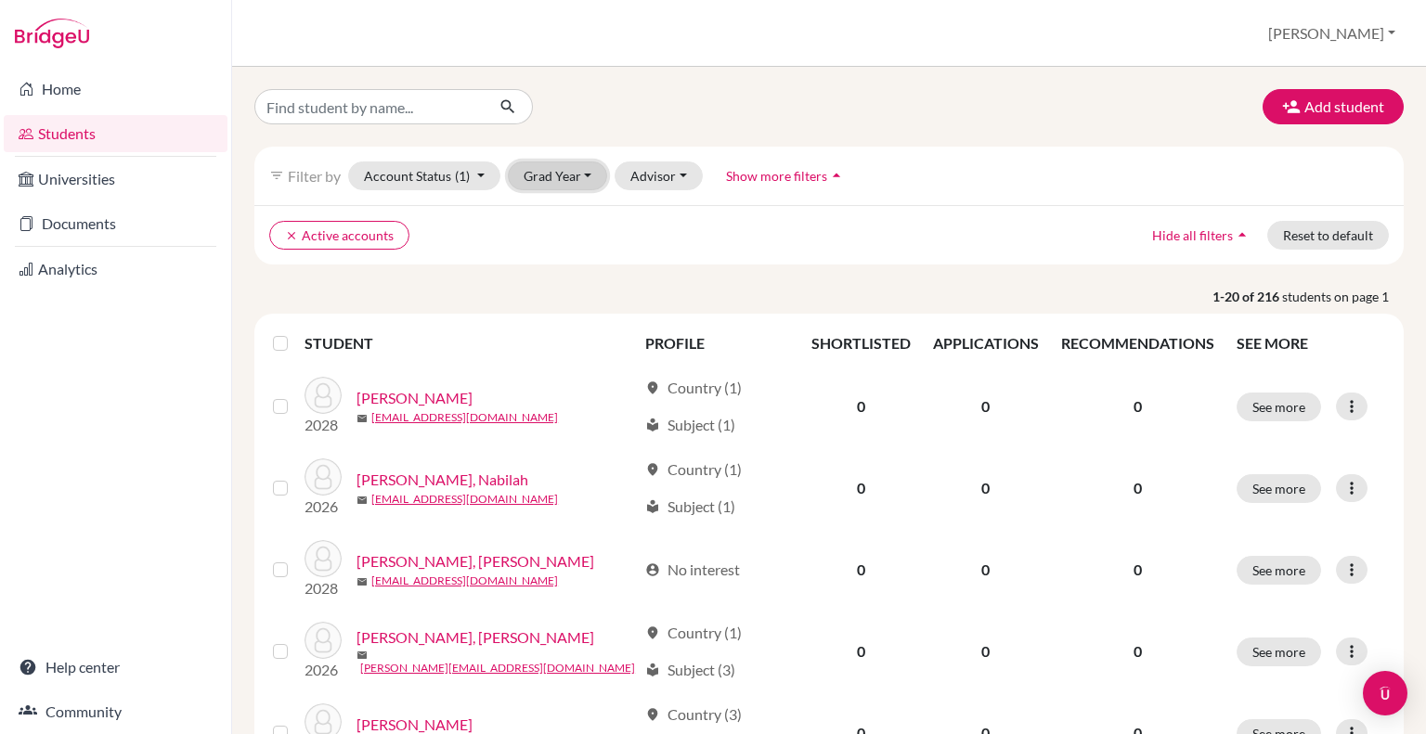
click at [584, 172] on button "Grad Year" at bounding box center [558, 176] width 100 height 29
click at [557, 309] on span "2026" at bounding box center [547, 304] width 33 height 22
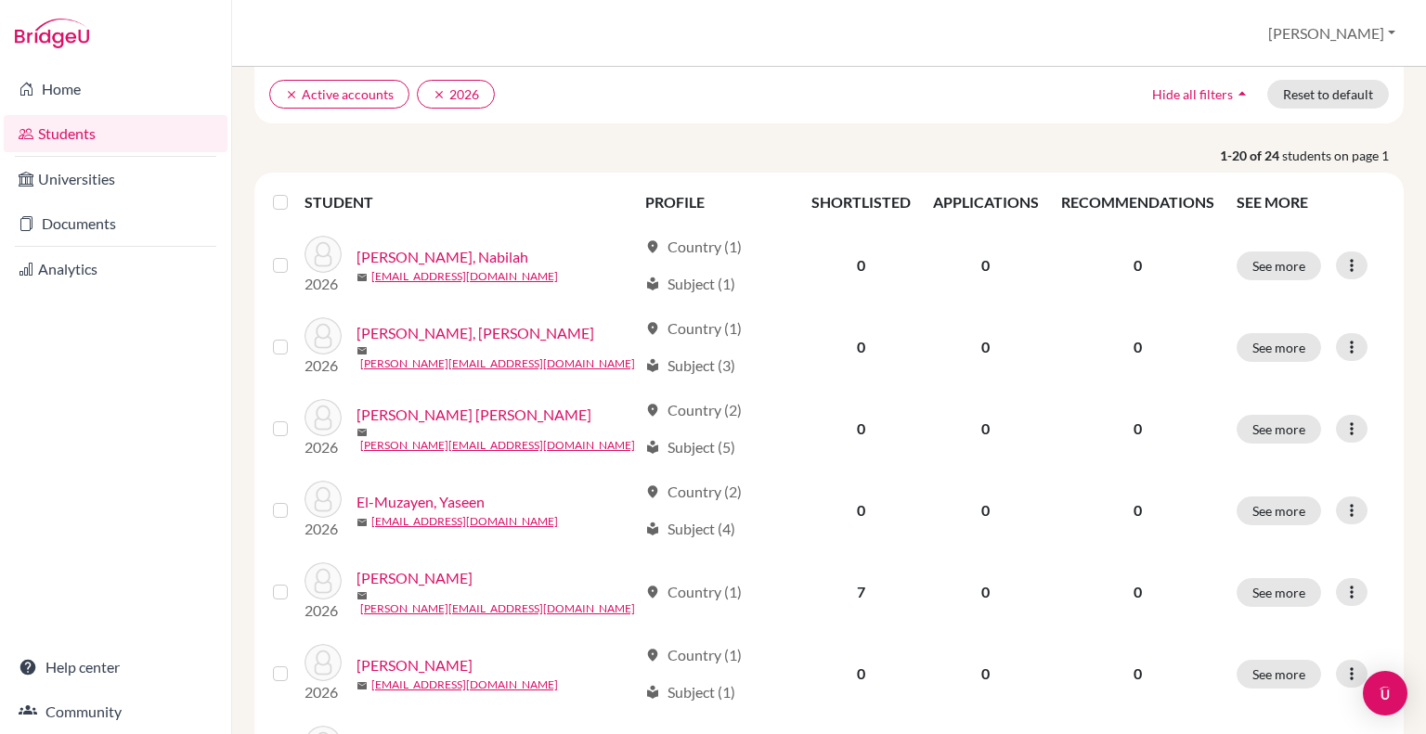
scroll to position [143, 0]
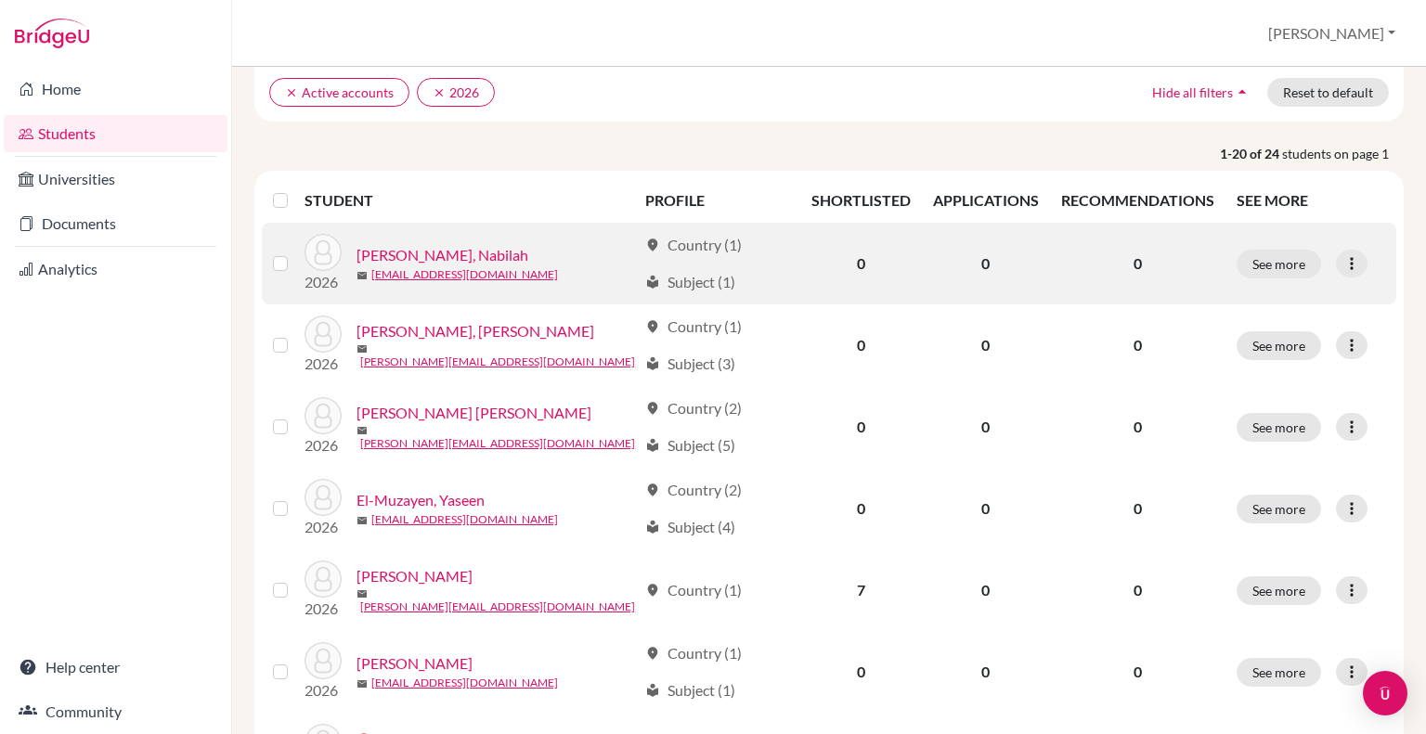
click at [430, 252] on link "[PERSON_NAME], Nabilah" at bounding box center [442, 255] width 172 height 22
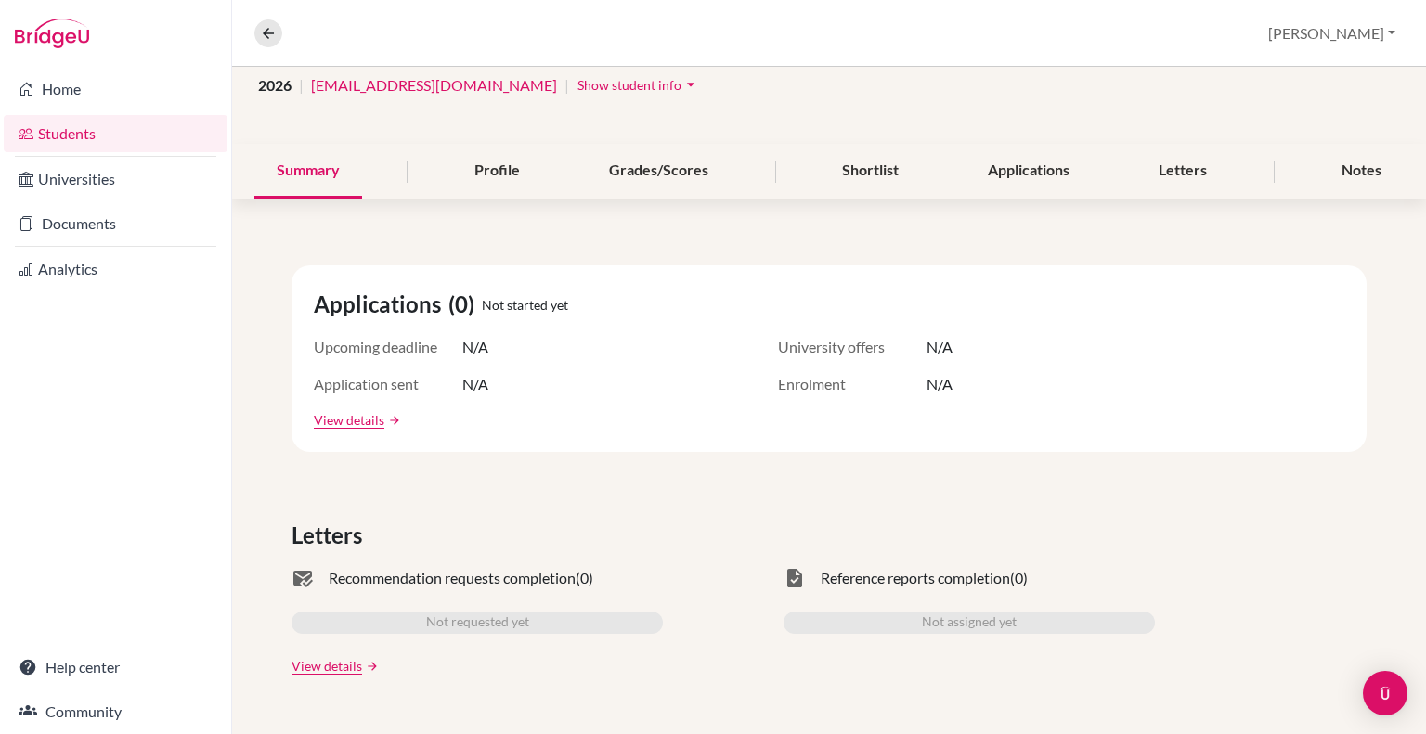
scroll to position [59, 0]
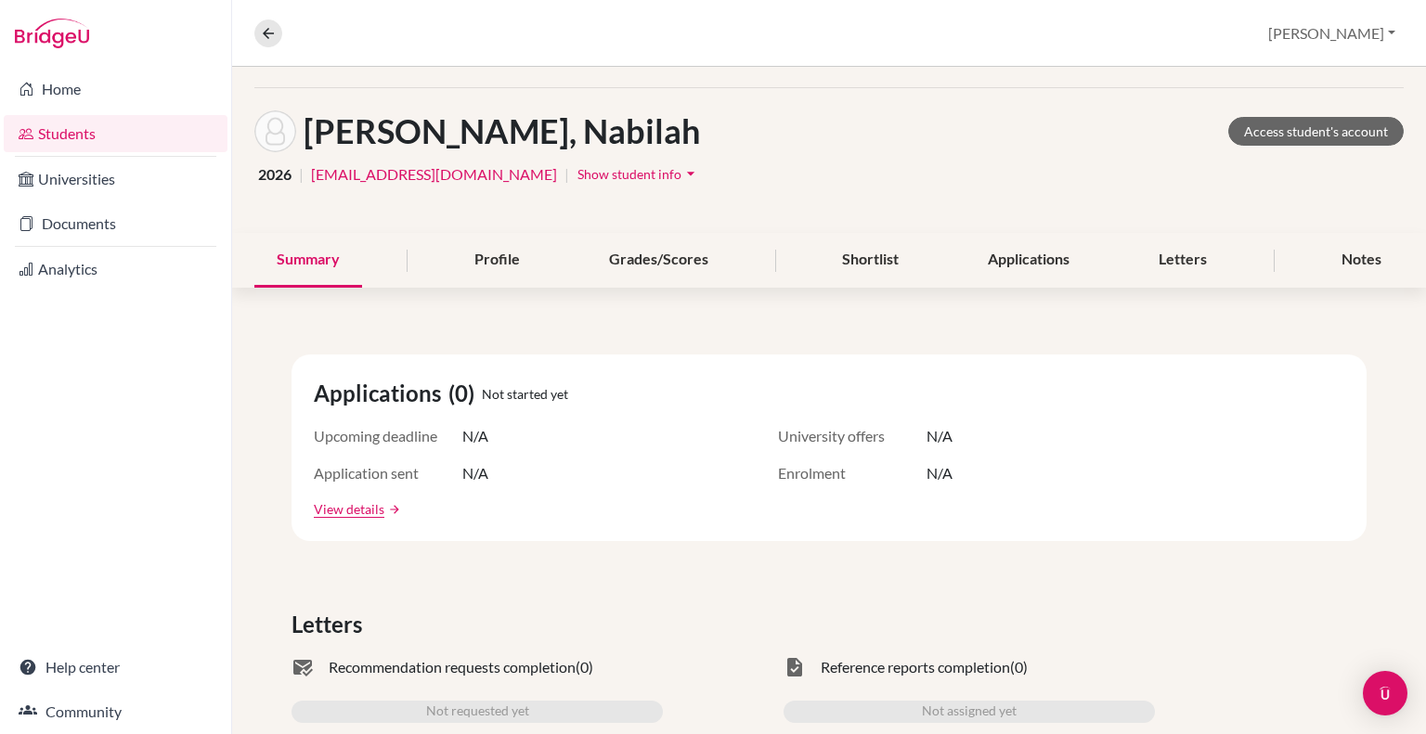
click at [687, 182] on button "Show student info arrow_drop_down" at bounding box center [638, 174] width 124 height 29
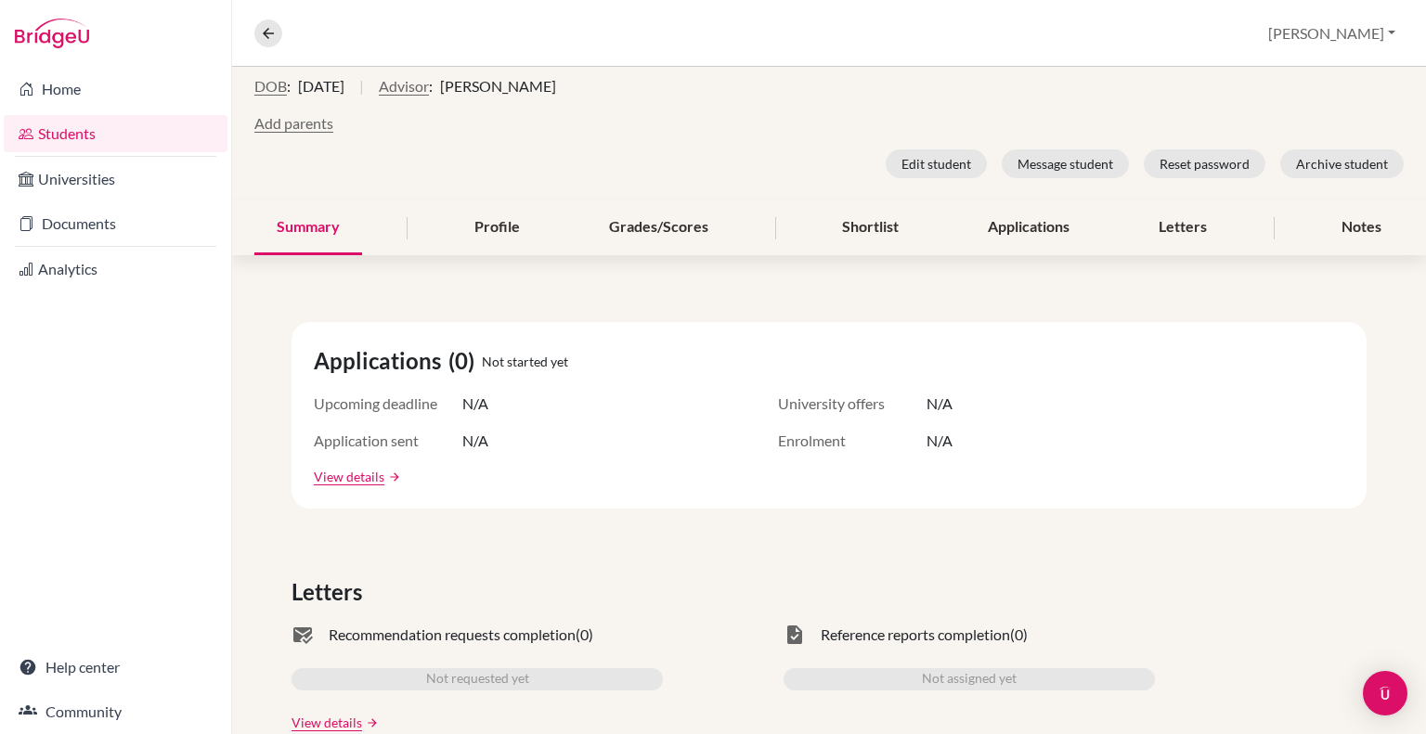
scroll to position [201, 0]
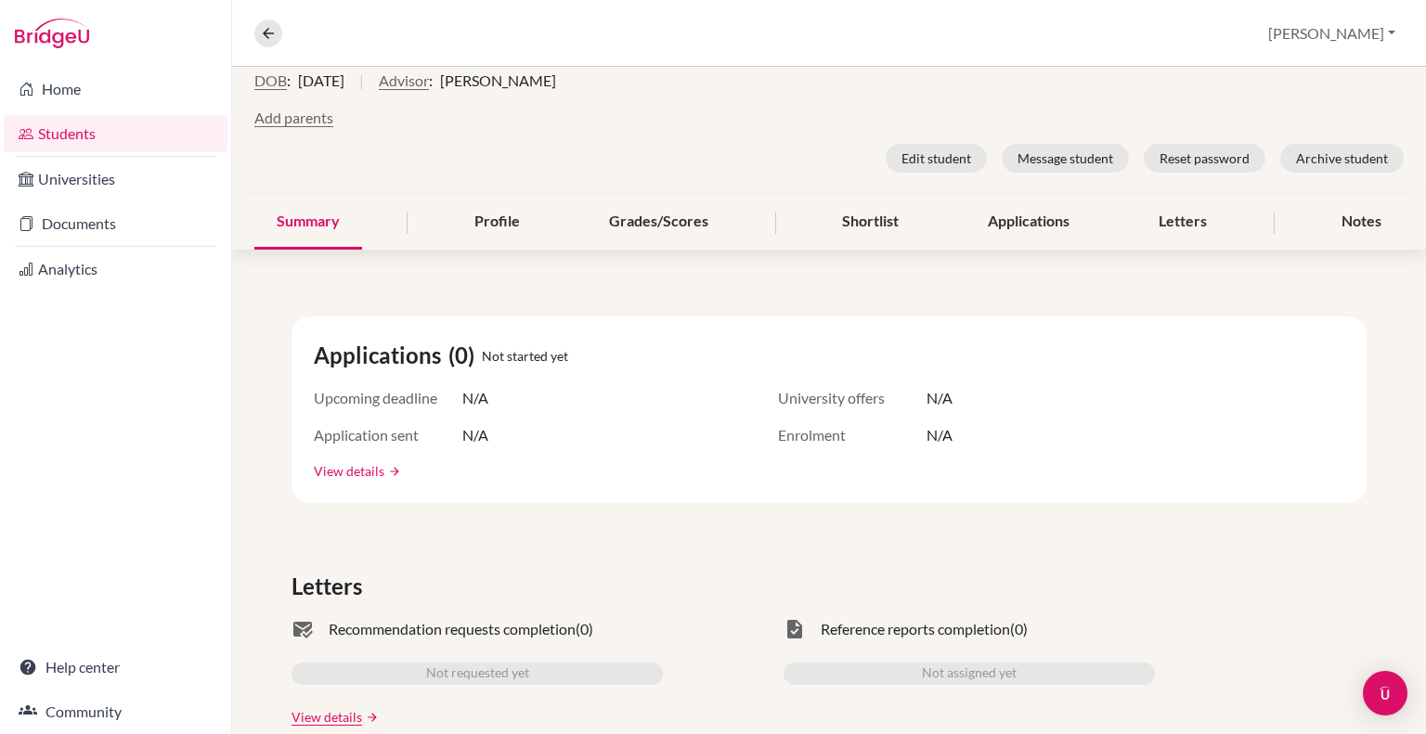
click at [368, 470] on link "View details" at bounding box center [349, 470] width 71 height 19
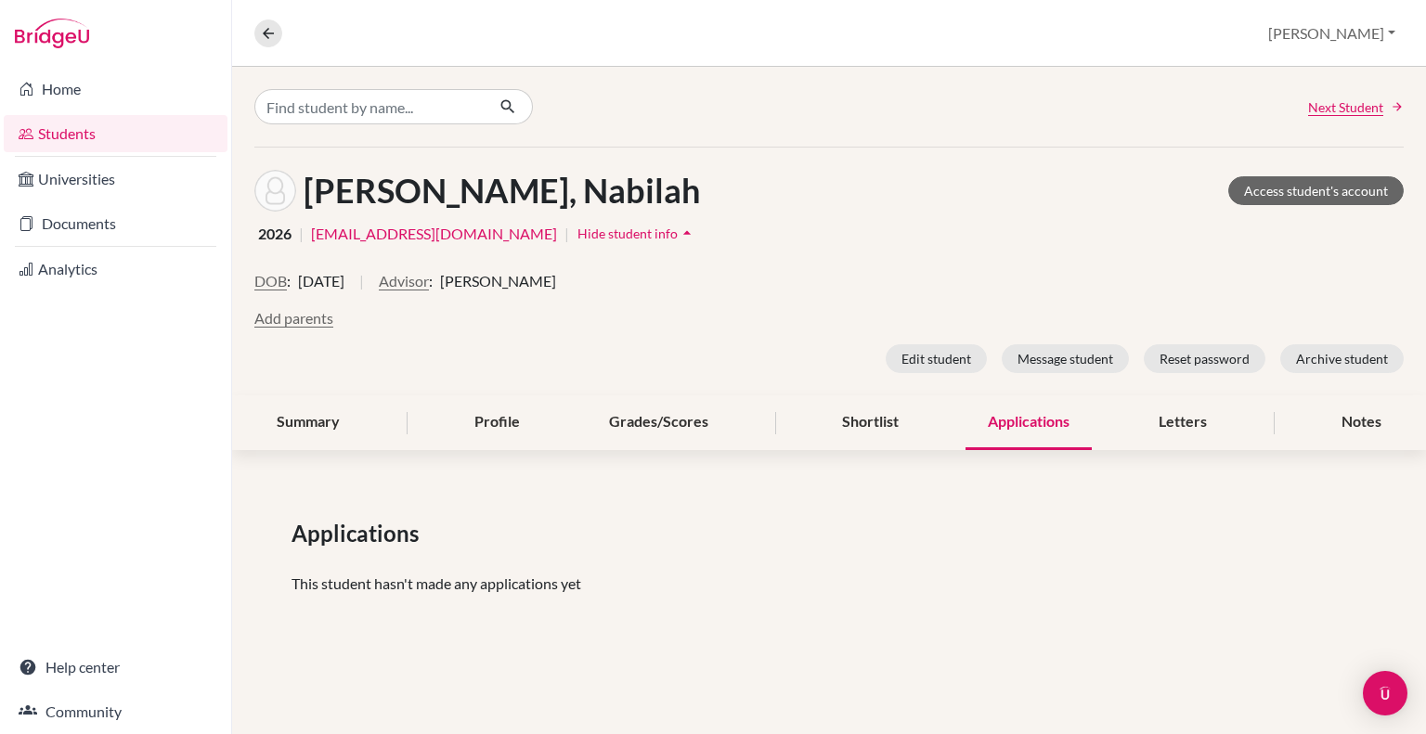
click at [463, 294] on div "DOB : 11 January 2007 | Advisor : Sharina Graeme" at bounding box center [828, 288] width 1149 height 37
click at [429, 282] on button "Advisor" at bounding box center [404, 281] width 50 height 22
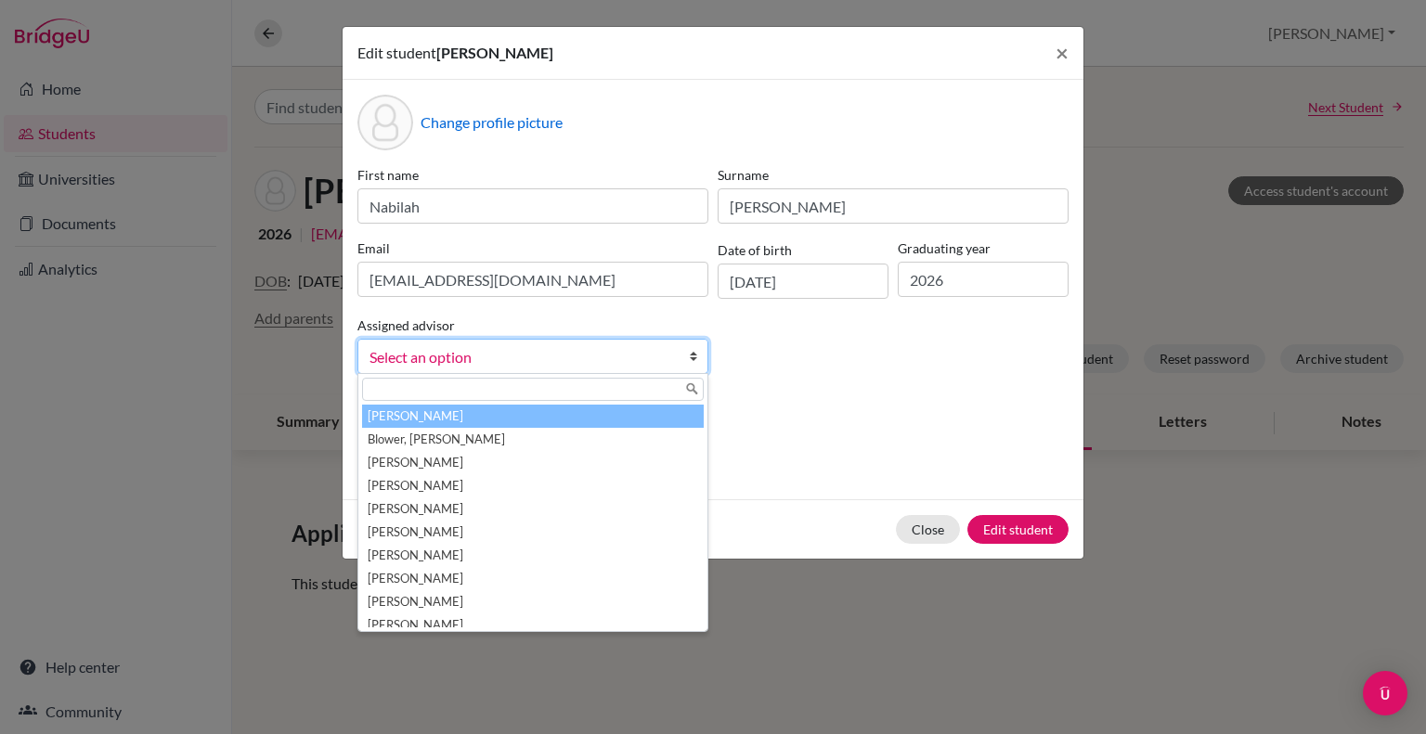
click at [570, 353] on span "Select an option" at bounding box center [514, 357] width 291 height 24
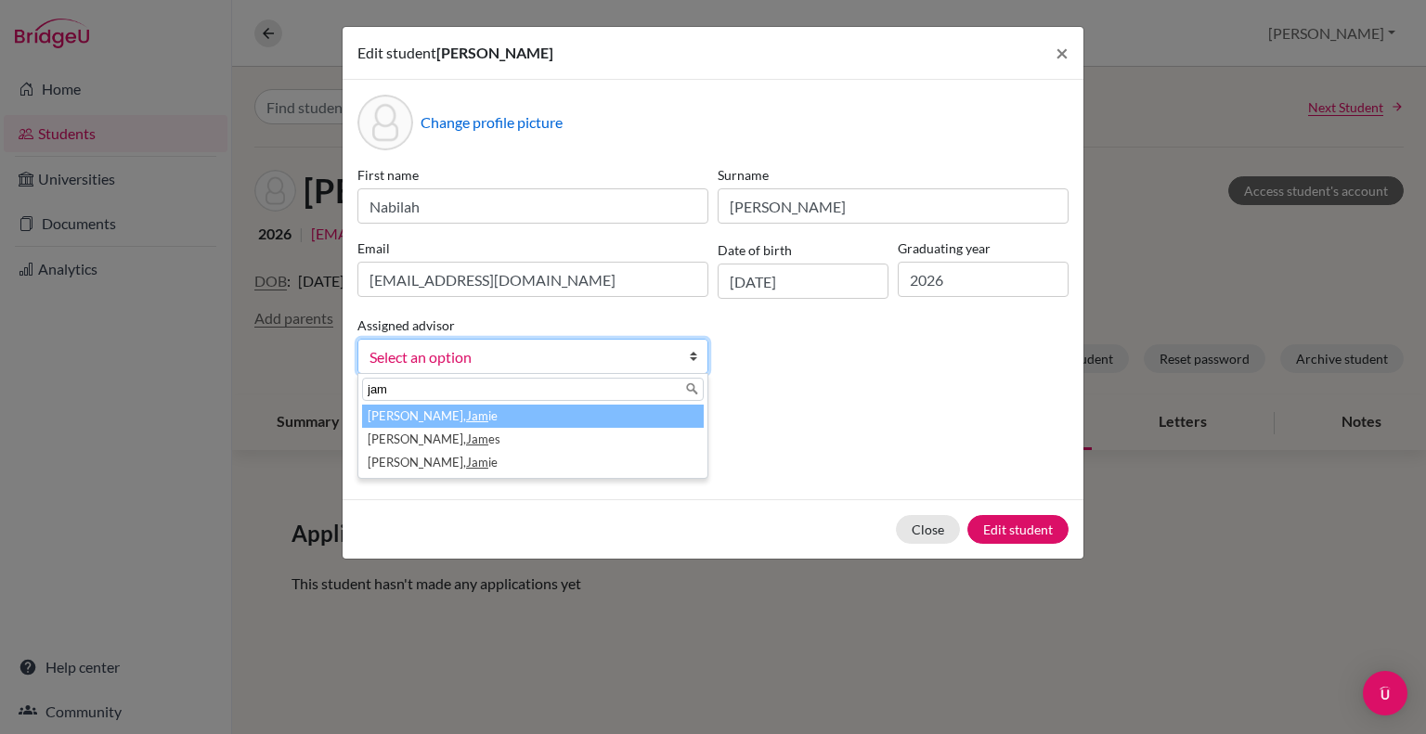
type input "jam"
click at [391, 419] on li "Mcintosh, Jam ie" at bounding box center [533, 416] width 342 height 23
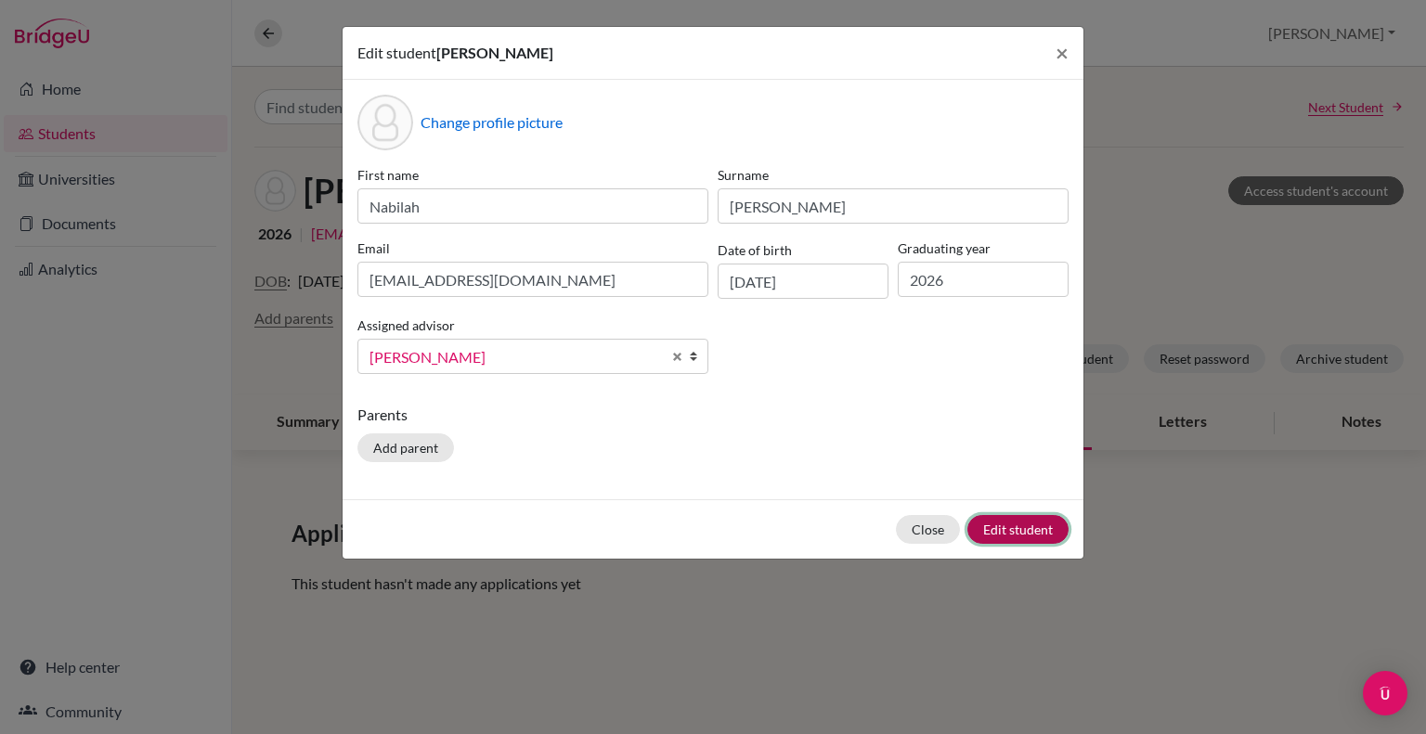
click at [1005, 532] on button "Edit student" at bounding box center [1017, 529] width 101 height 29
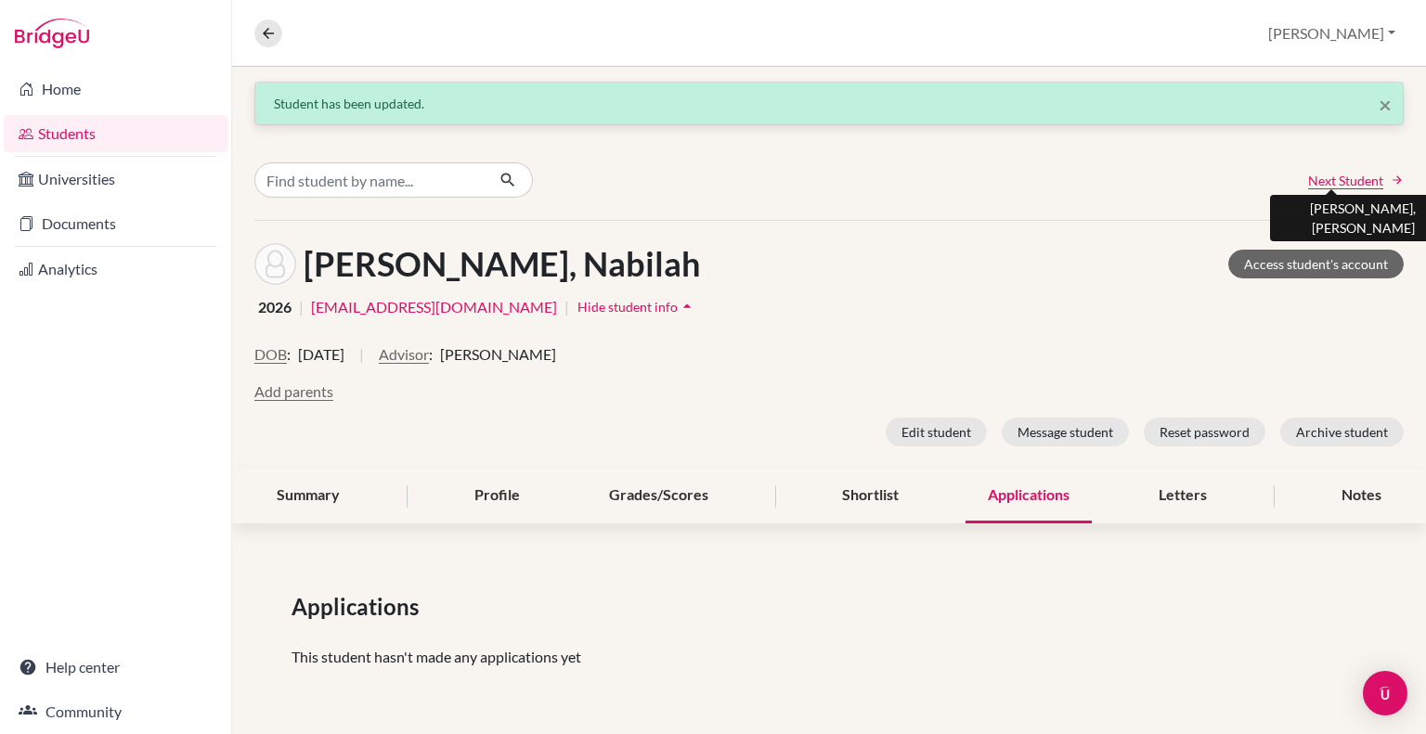
click at [1353, 178] on span "Next Student" at bounding box center [1345, 180] width 75 height 19
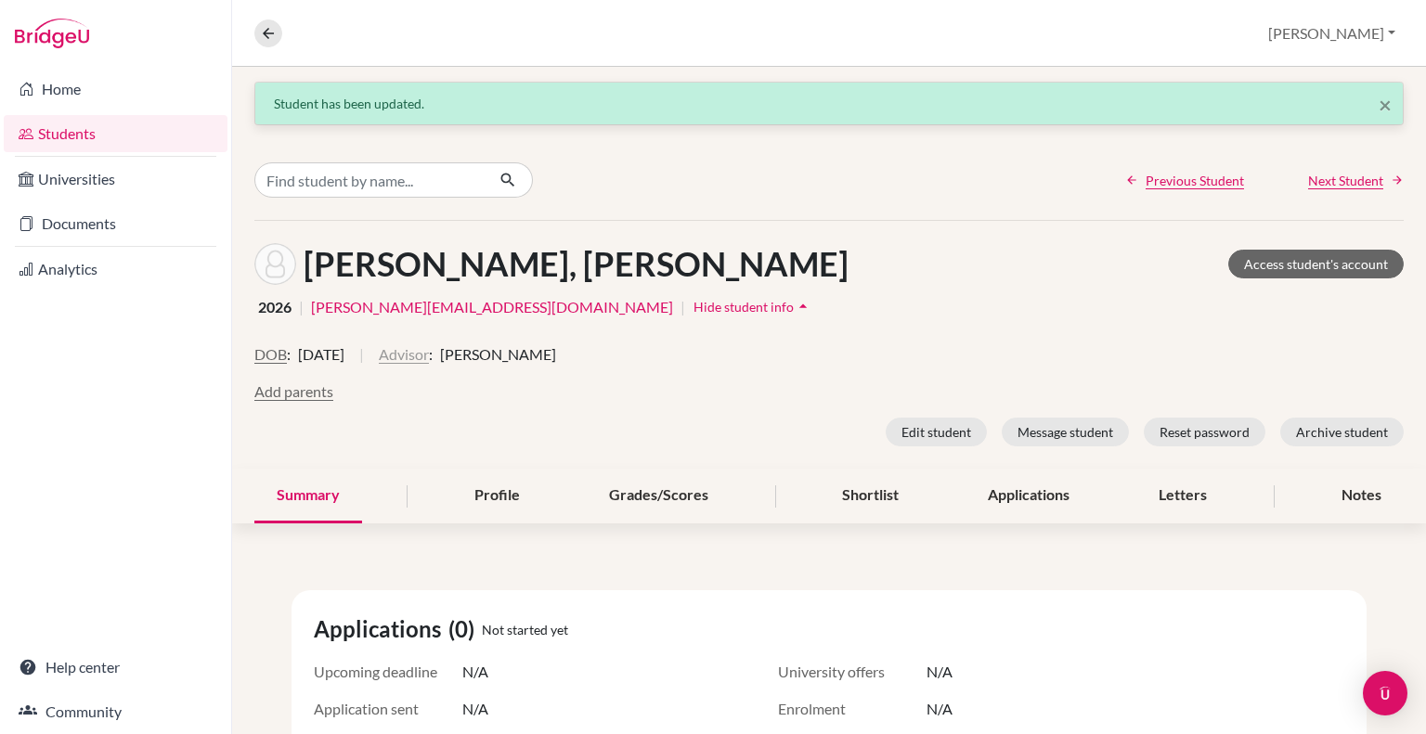
click at [429, 360] on button "Advisor" at bounding box center [404, 354] width 50 height 22
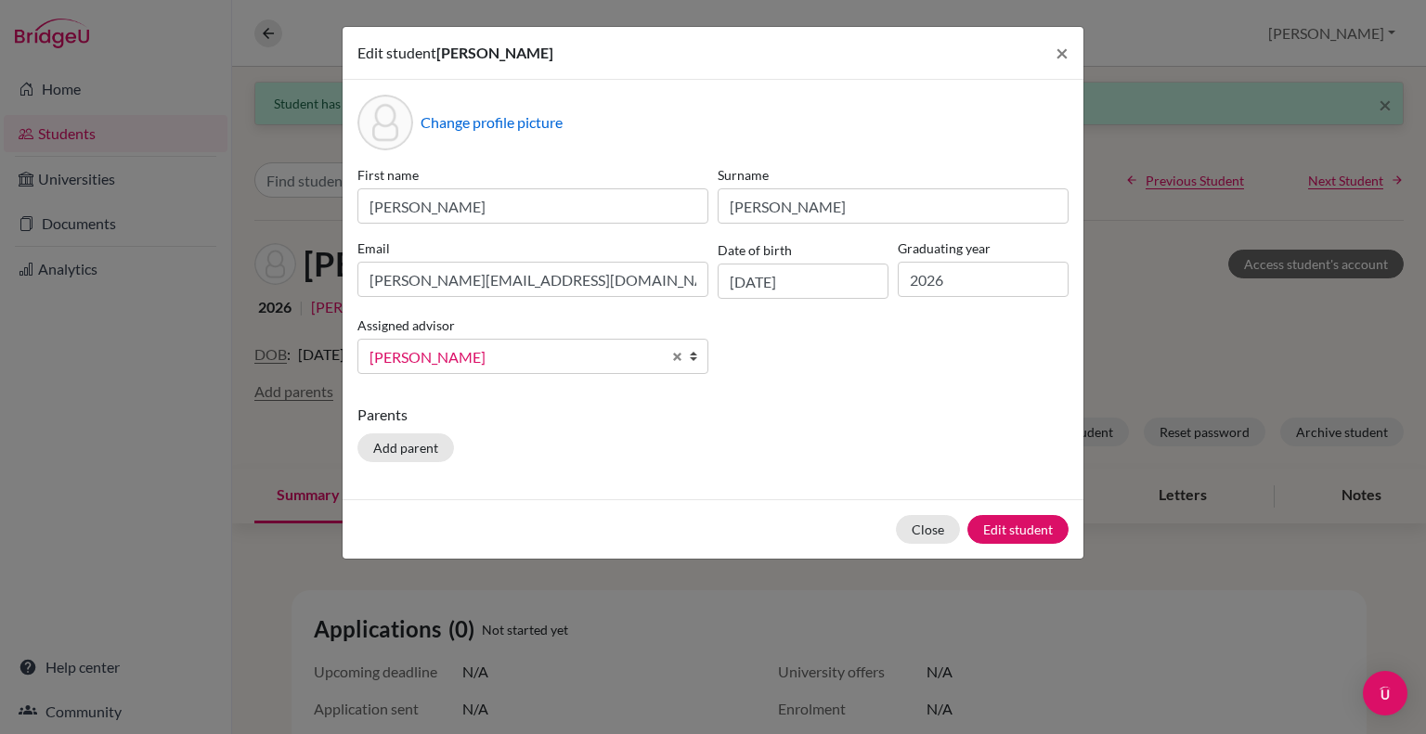
scroll to position [311, 0]
click at [464, 356] on span "Select an option" at bounding box center [514, 357] width 291 height 24
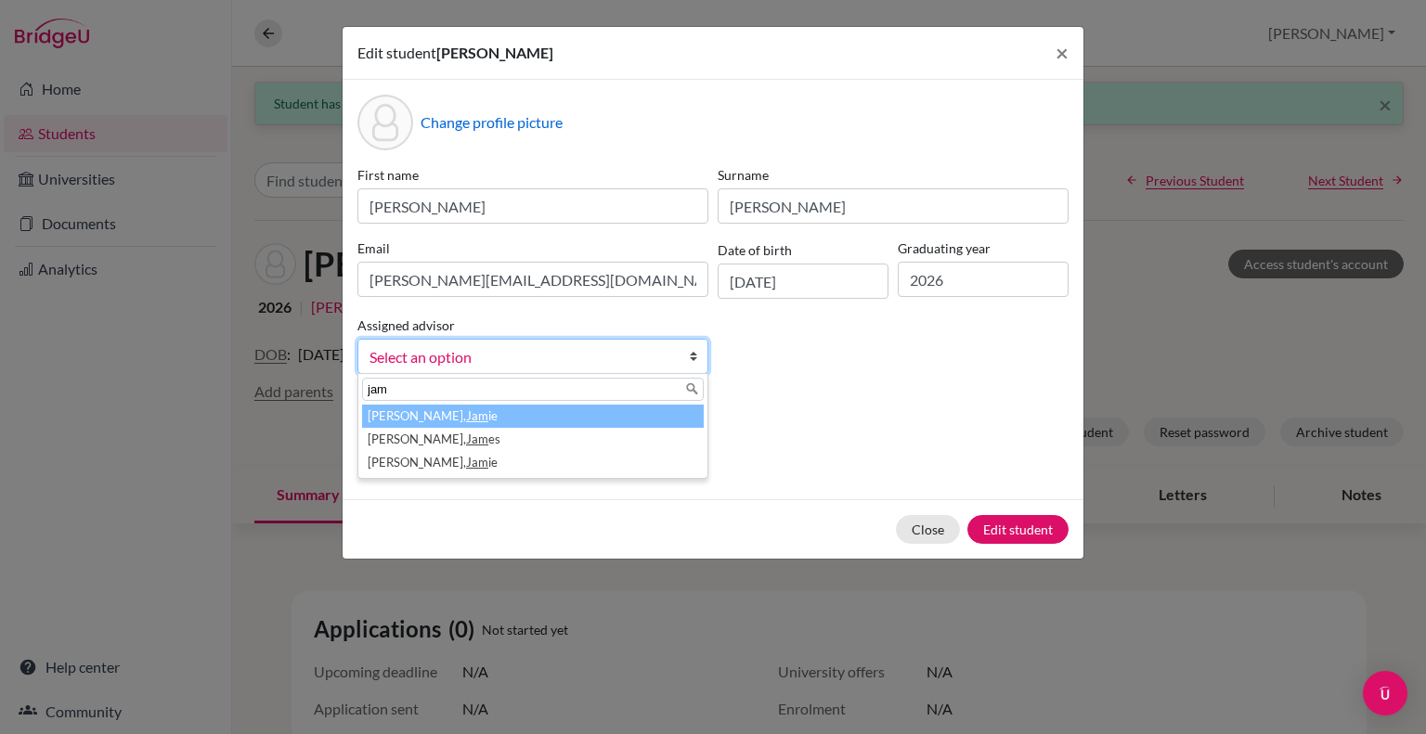
type input "jam"
click at [406, 420] on li "Mcintosh, Jam ie" at bounding box center [533, 416] width 342 height 23
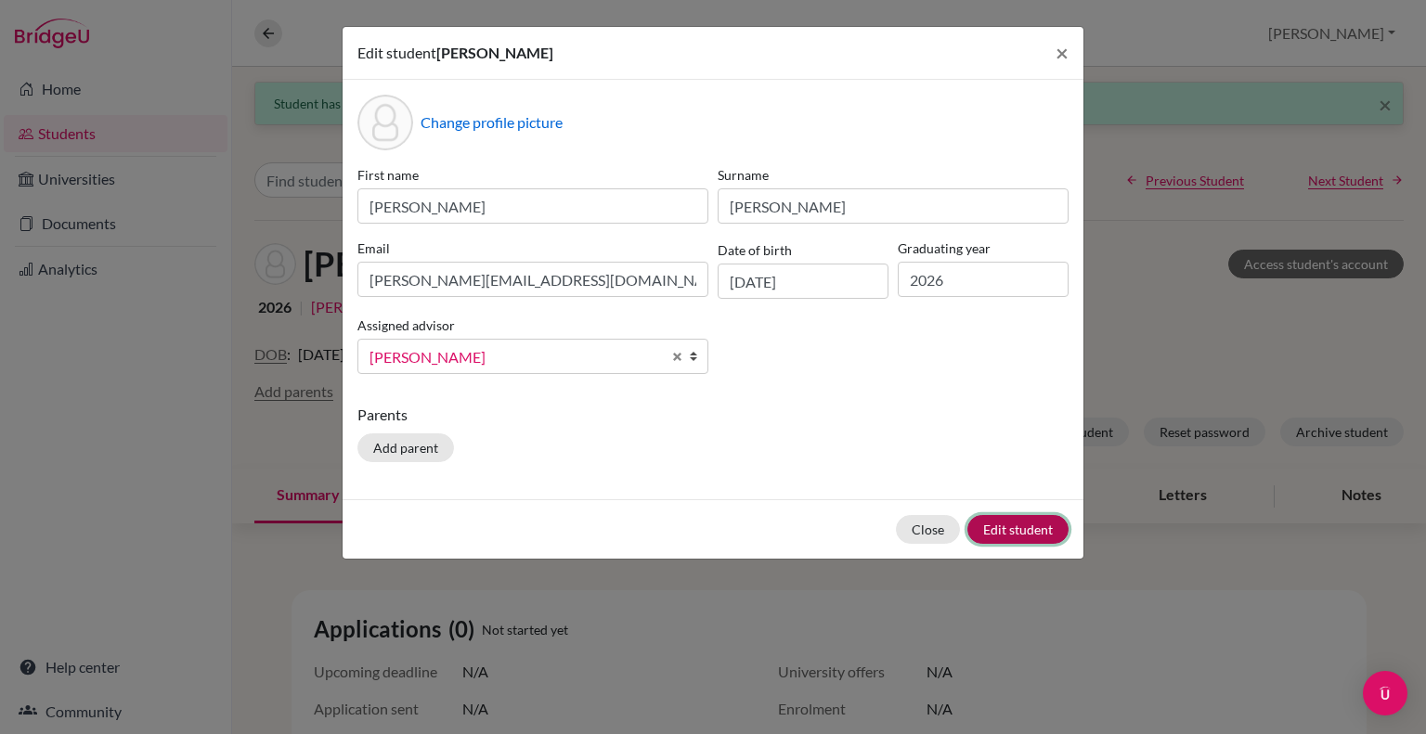
click at [1011, 532] on button "Edit student" at bounding box center [1017, 529] width 101 height 29
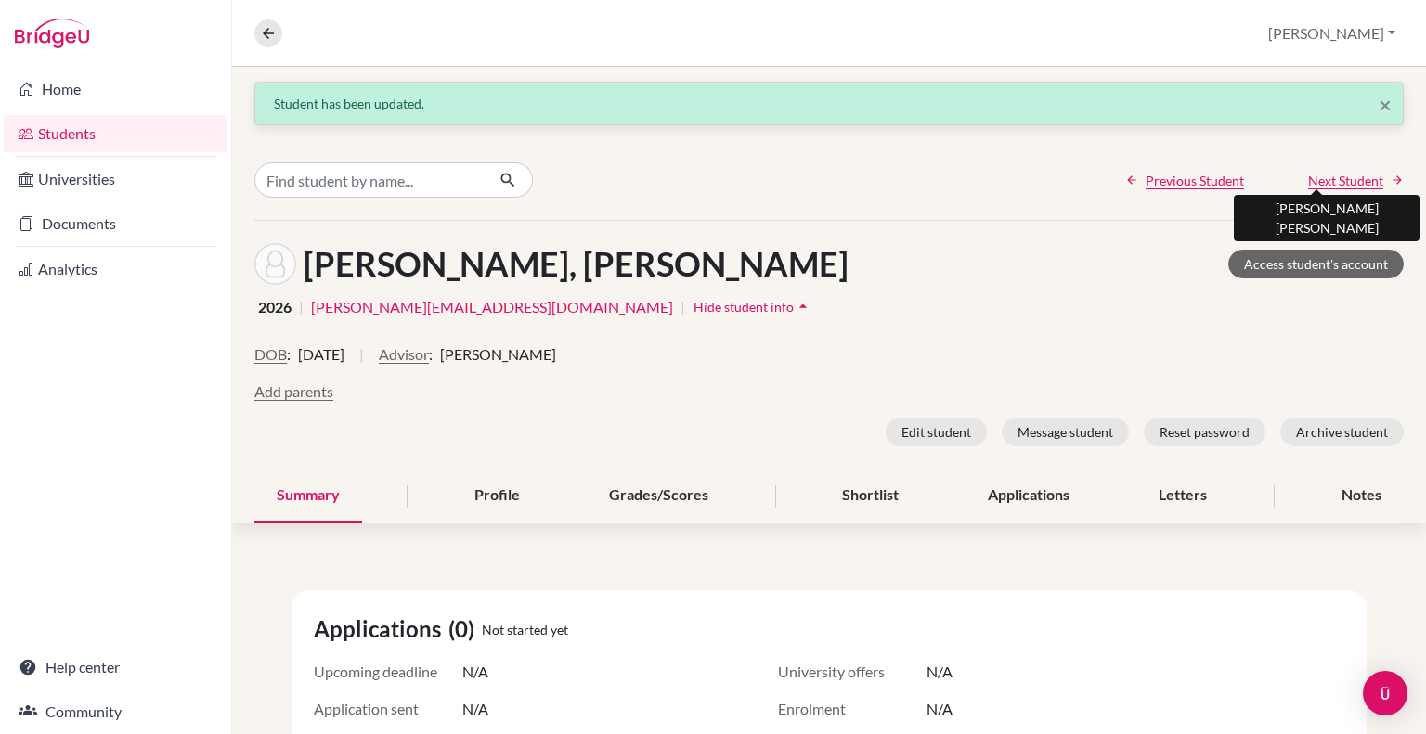
click at [1349, 175] on span "Next Student" at bounding box center [1345, 180] width 75 height 19
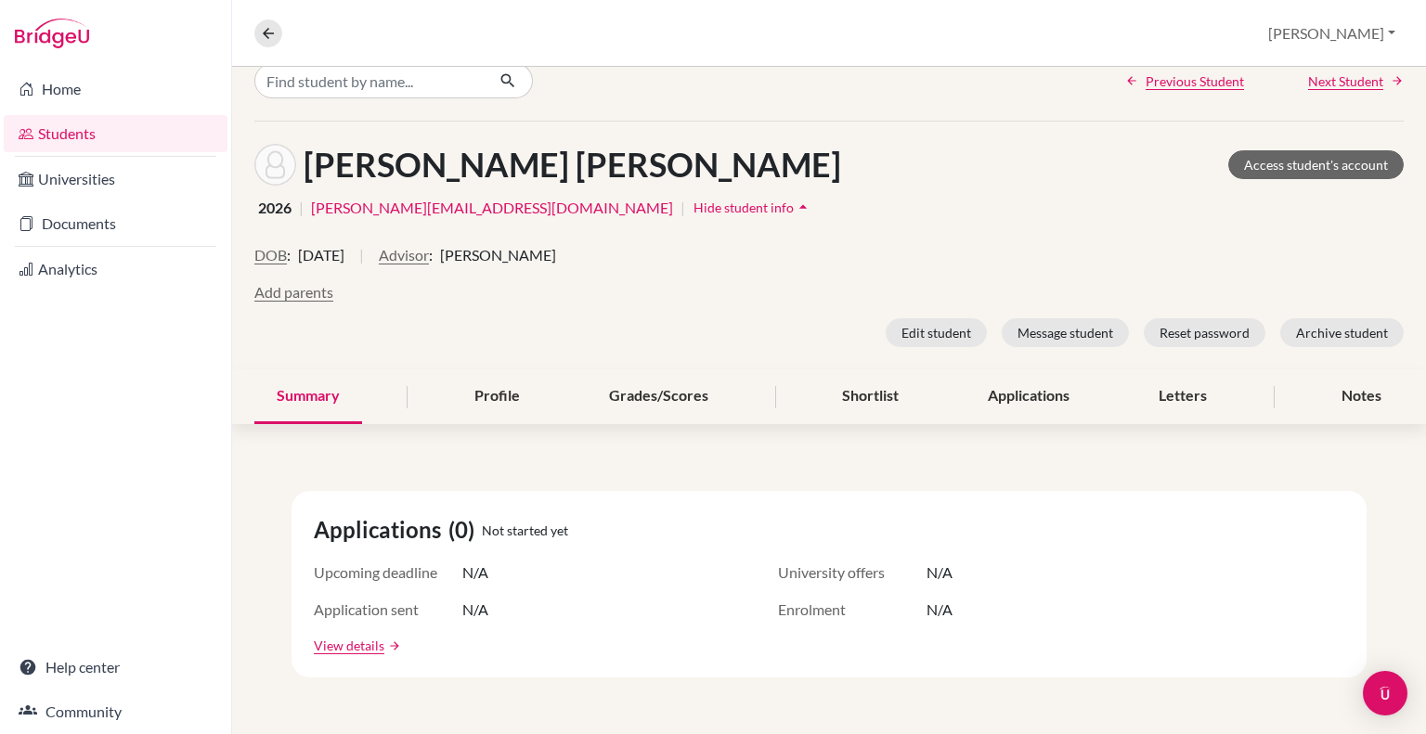
scroll to position [100, 0]
click at [429, 255] on button "Advisor" at bounding box center [404, 254] width 50 height 22
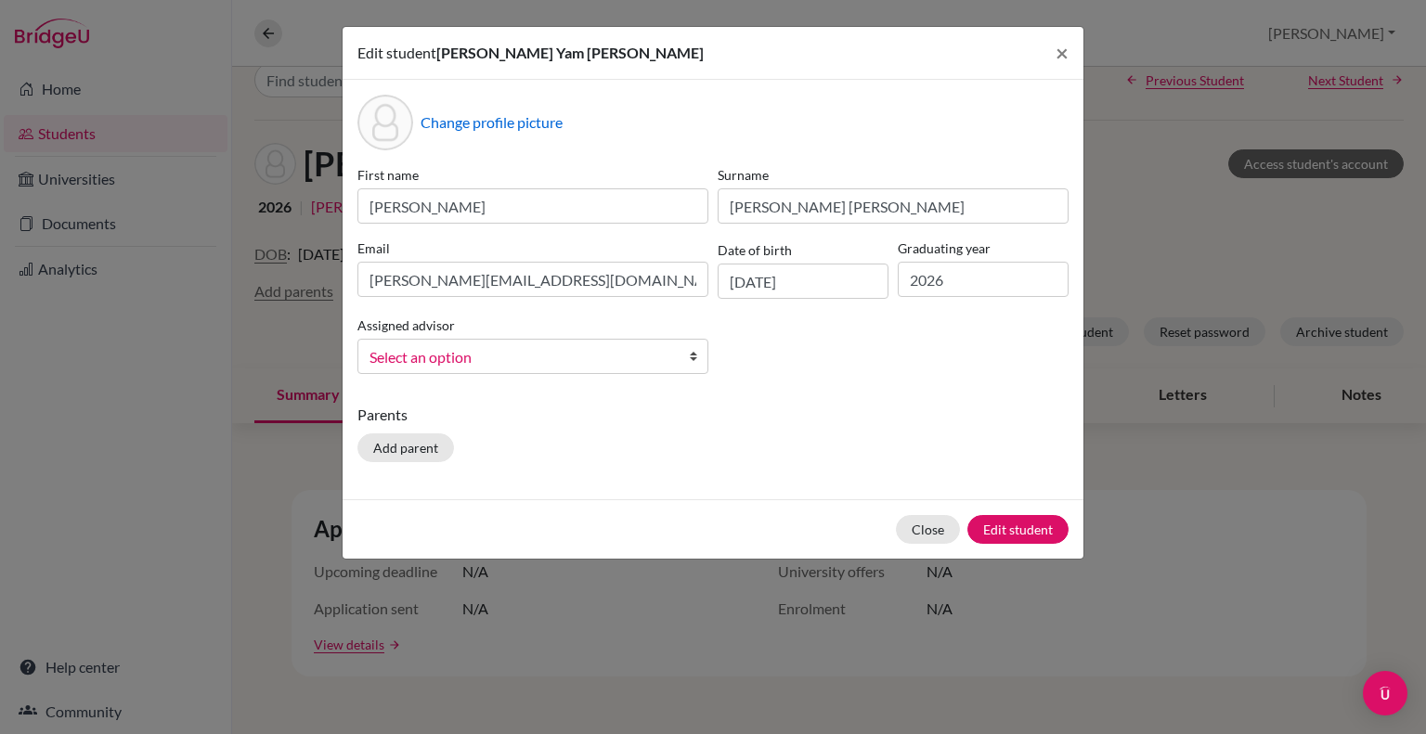
click at [603, 346] on span "Select an option" at bounding box center [514, 357] width 291 height 24
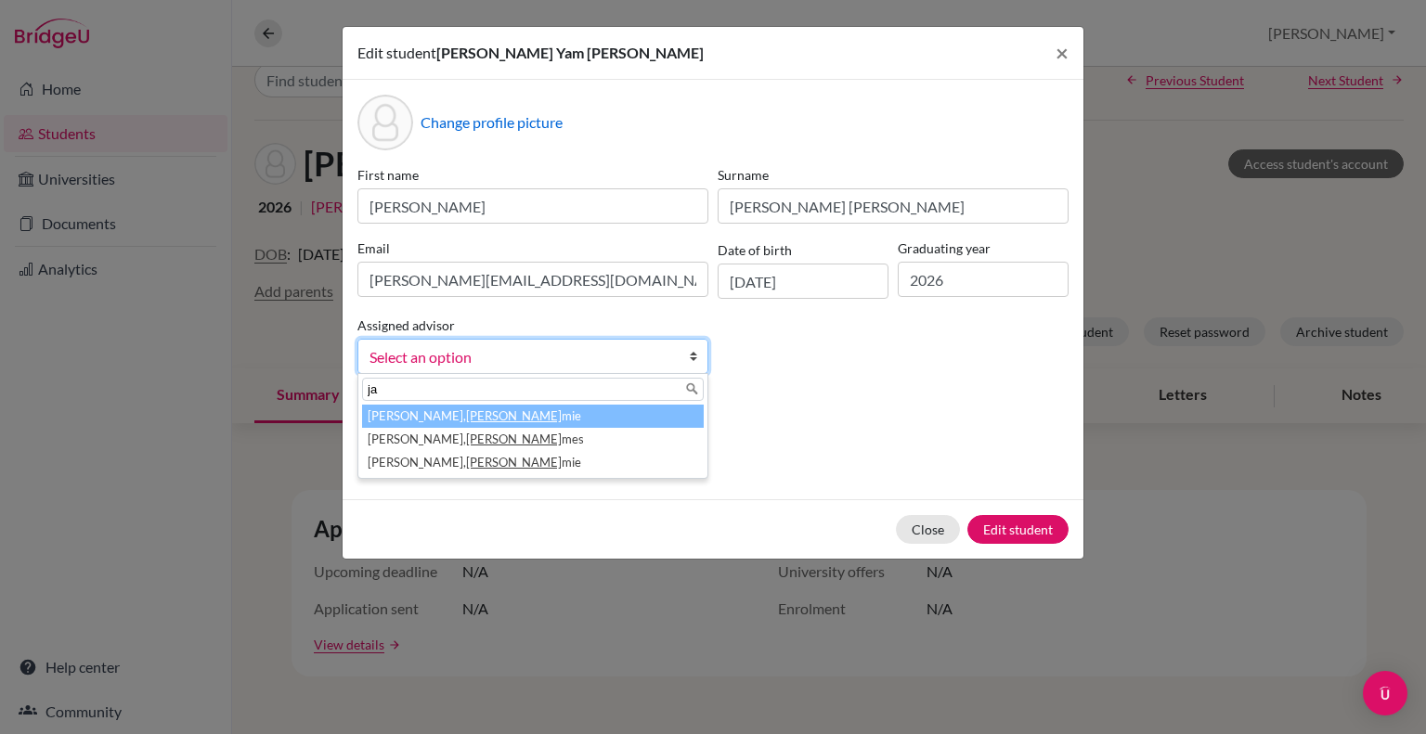
type input "ja"
click at [397, 419] on li "Mcintosh, Ja mie" at bounding box center [533, 416] width 342 height 23
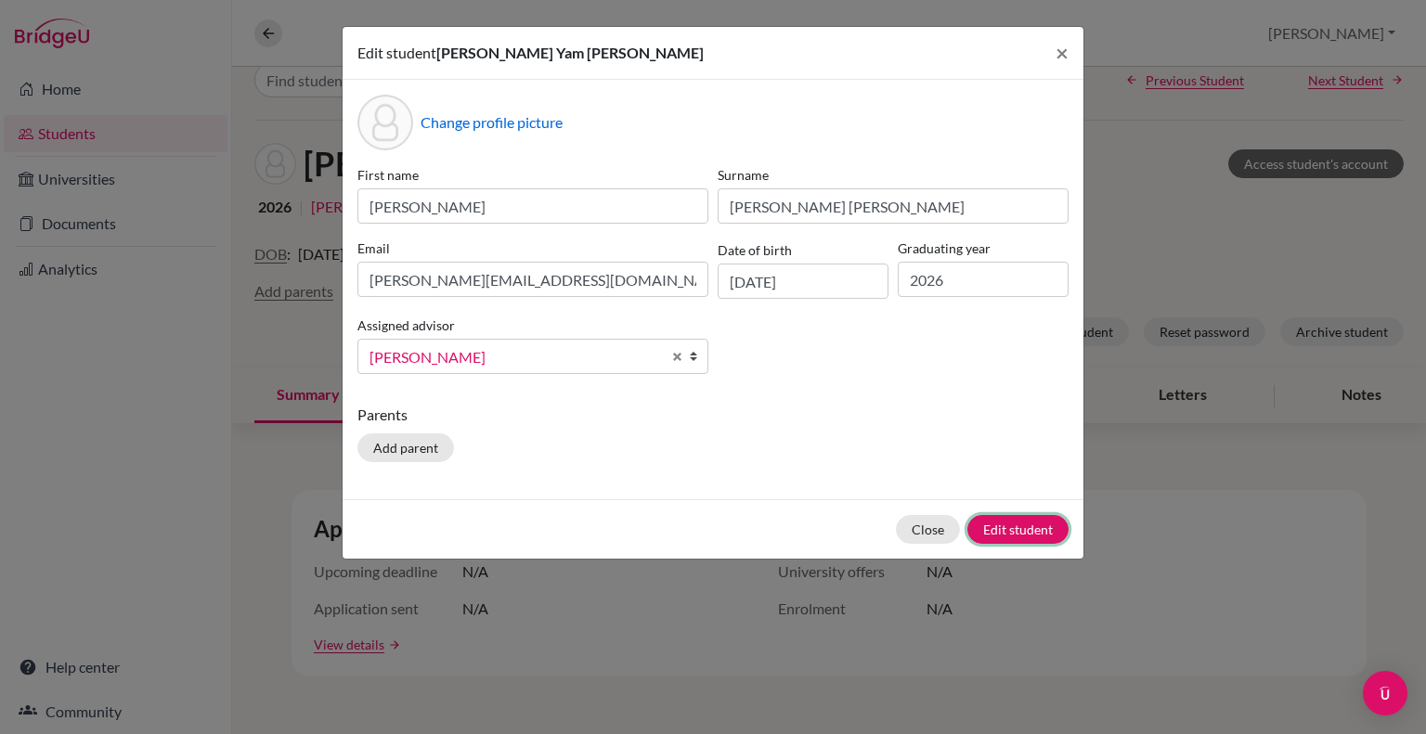
drag, startPoint x: 997, startPoint y: 534, endPoint x: 988, endPoint y: 538, distance: 10.4
click at [988, 538] on button "Edit student" at bounding box center [1017, 529] width 101 height 29
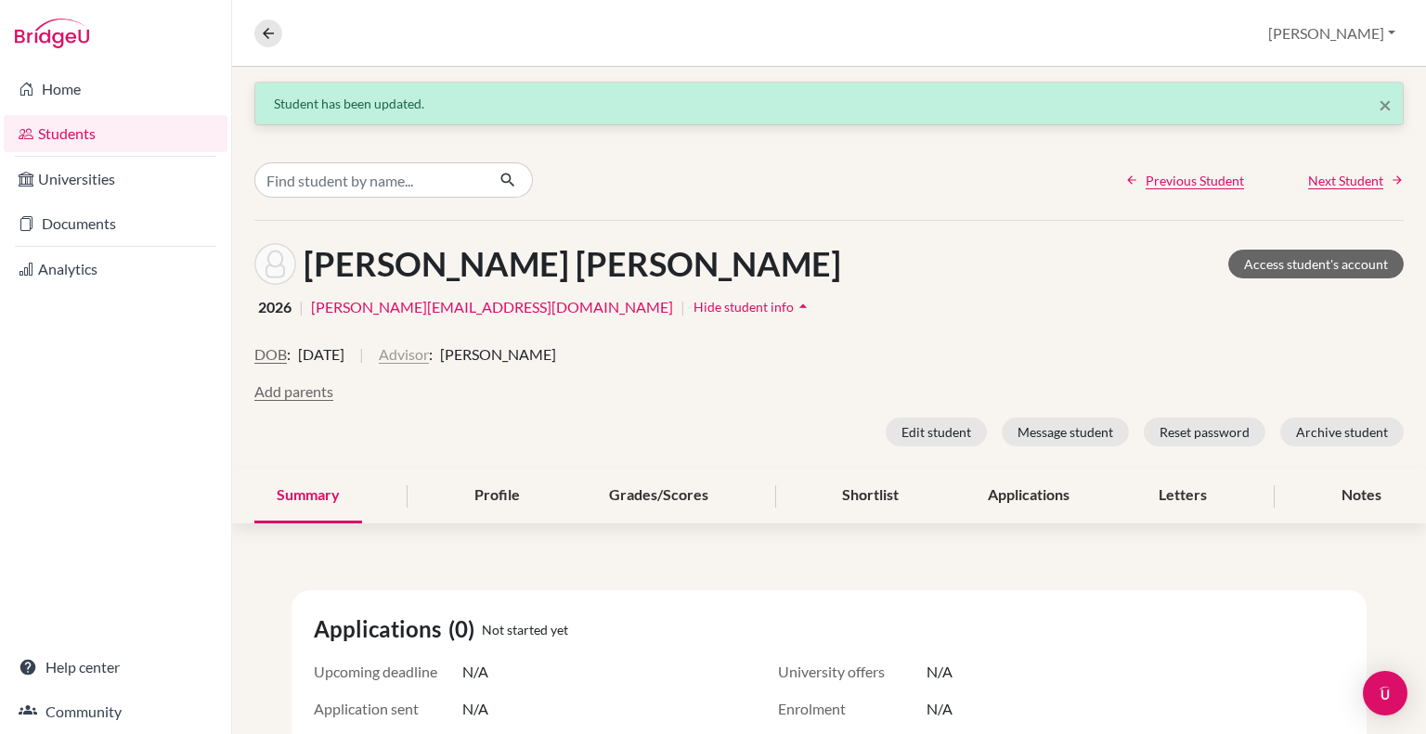
scroll to position [0, 0]
click at [71, 88] on link "Home" at bounding box center [116, 89] width 224 height 37
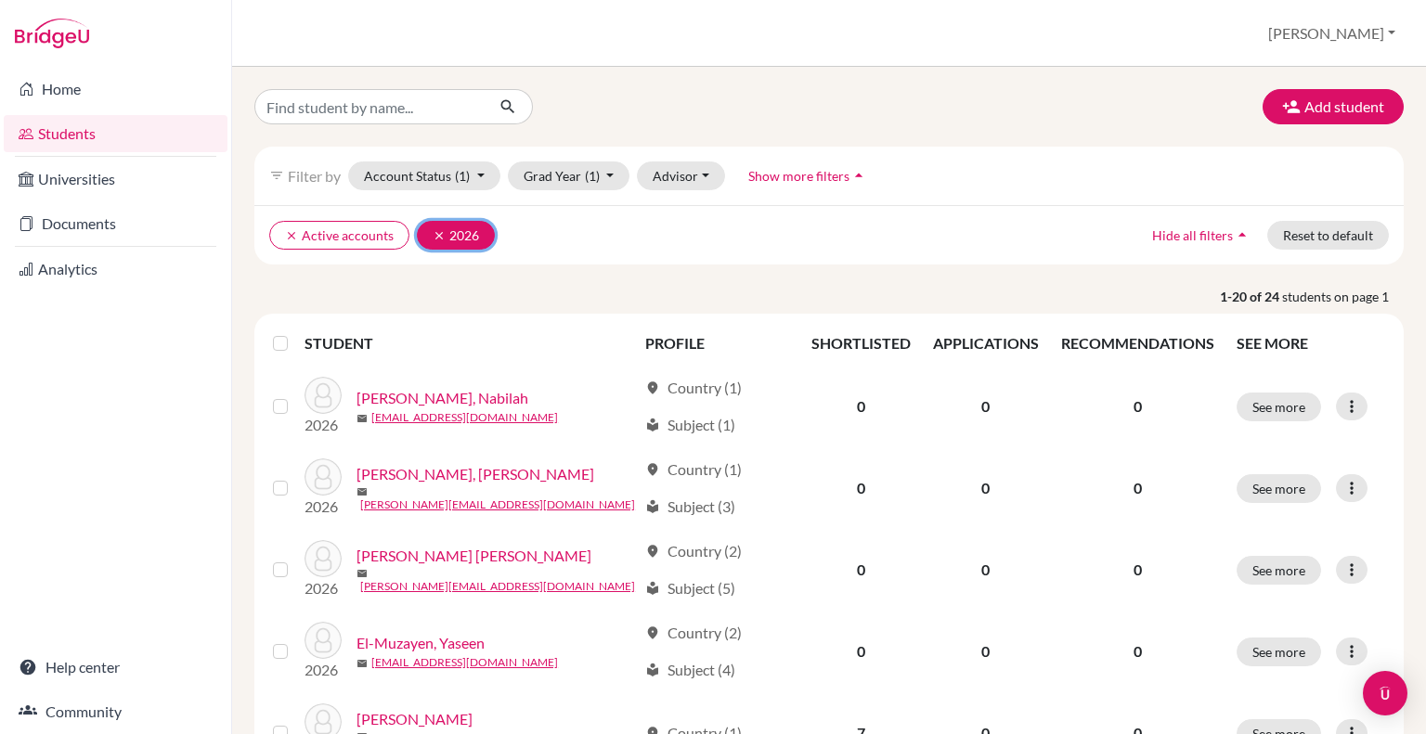
click at [434, 233] on icon "clear" at bounding box center [439, 235] width 13 height 13
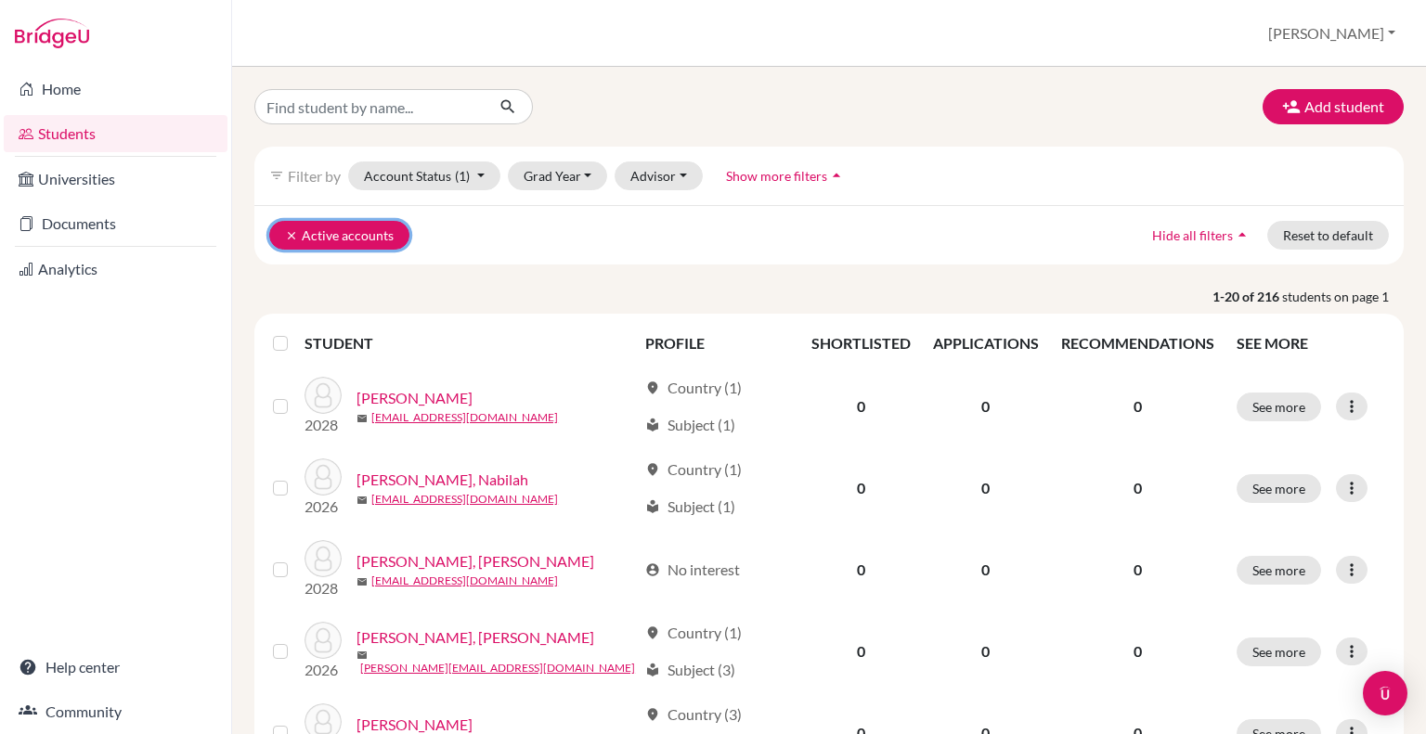
click at [288, 231] on icon "clear" at bounding box center [291, 235] width 13 height 13
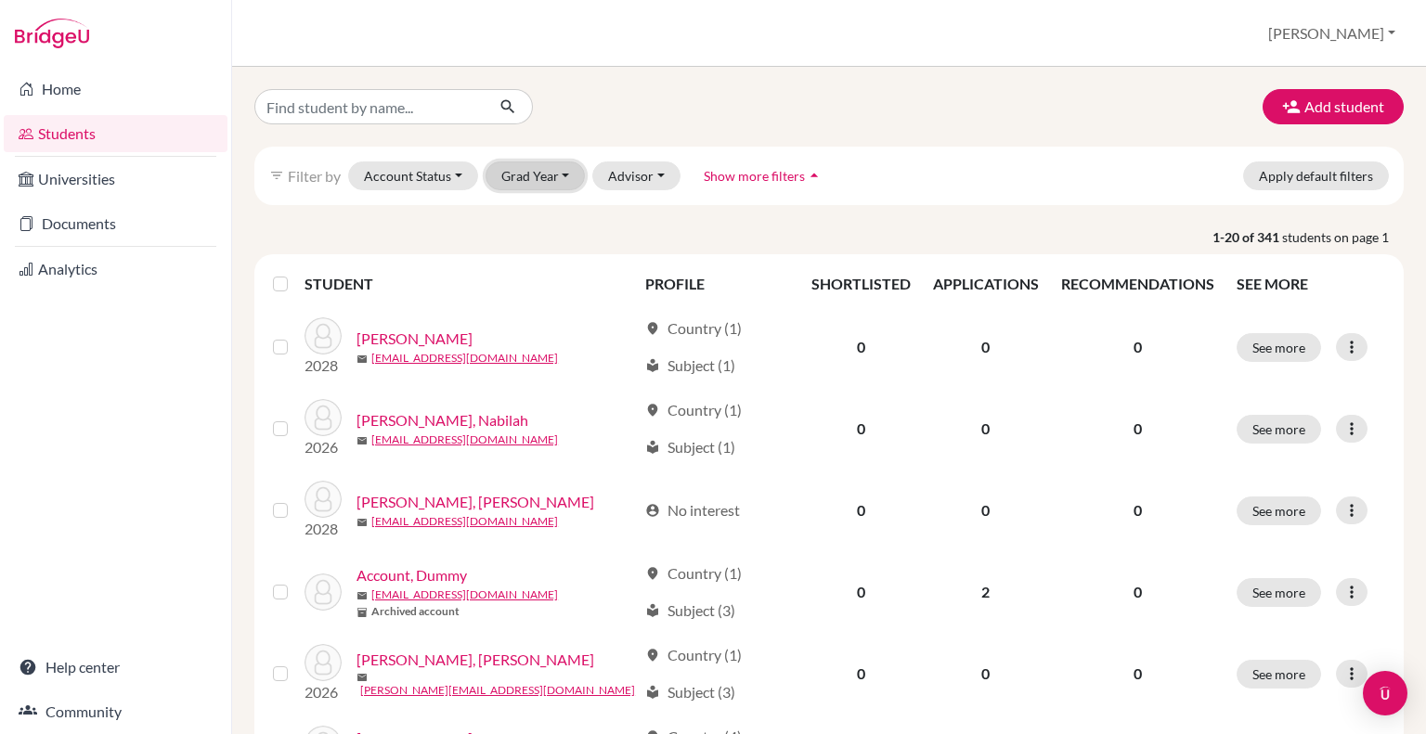
click at [563, 175] on button "Grad Year" at bounding box center [535, 176] width 100 height 29
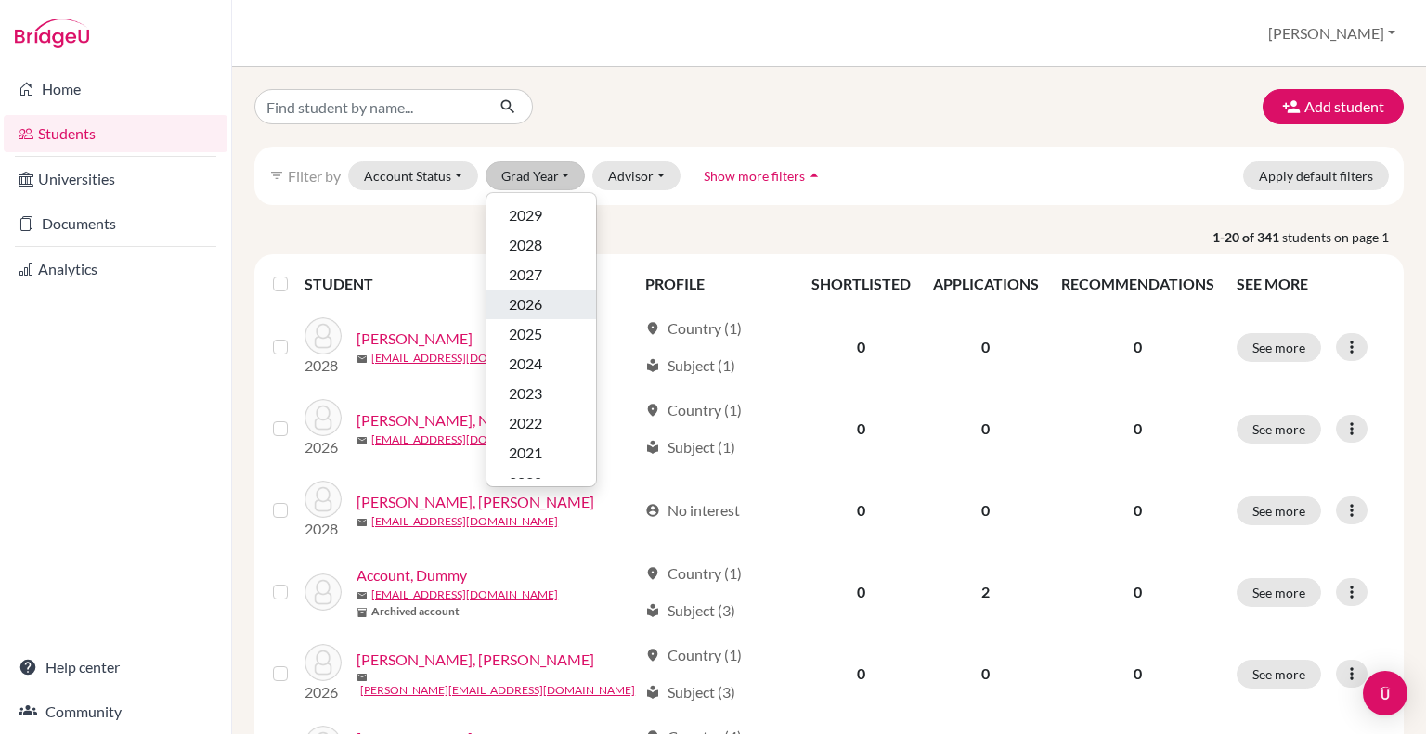
click at [537, 307] on span "2026" at bounding box center [525, 304] width 33 height 22
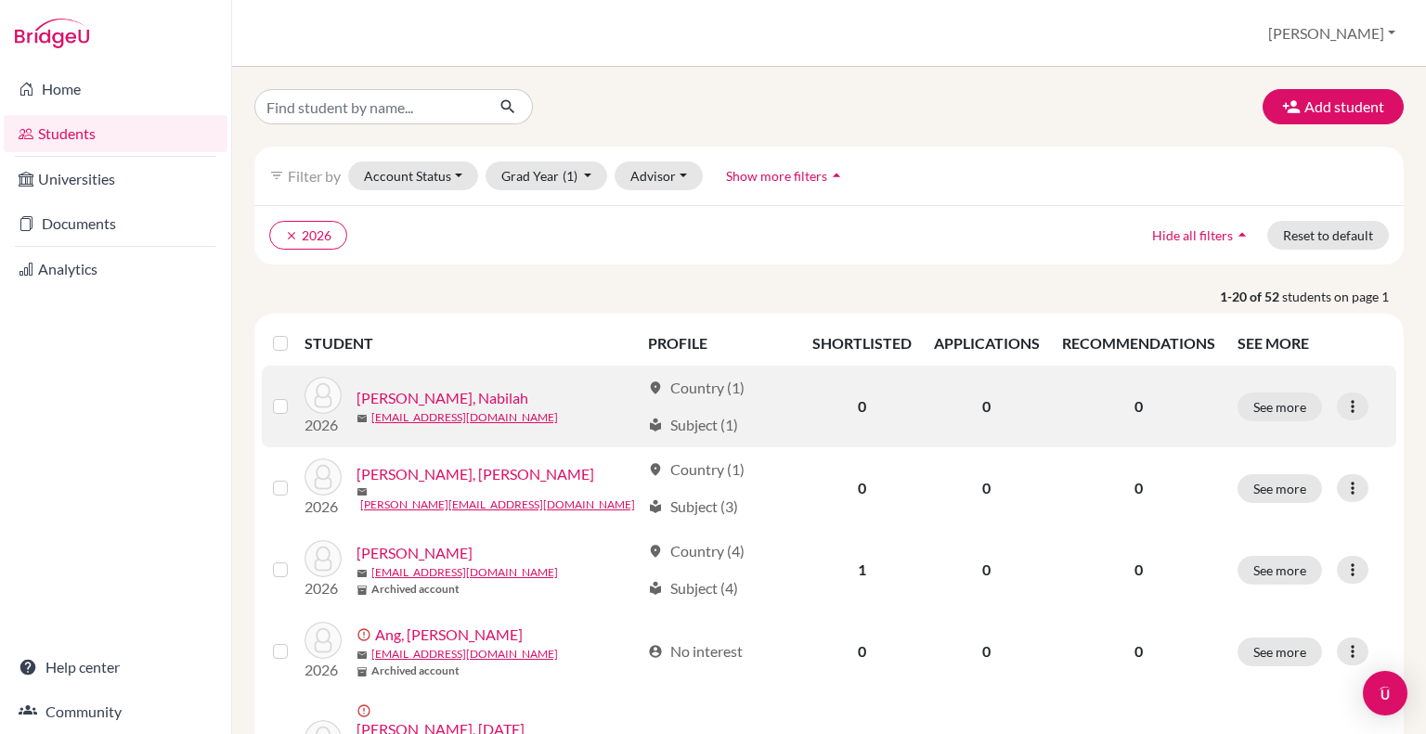
click at [449, 397] on link "Abdul Samad, Nabilah" at bounding box center [442, 398] width 172 height 22
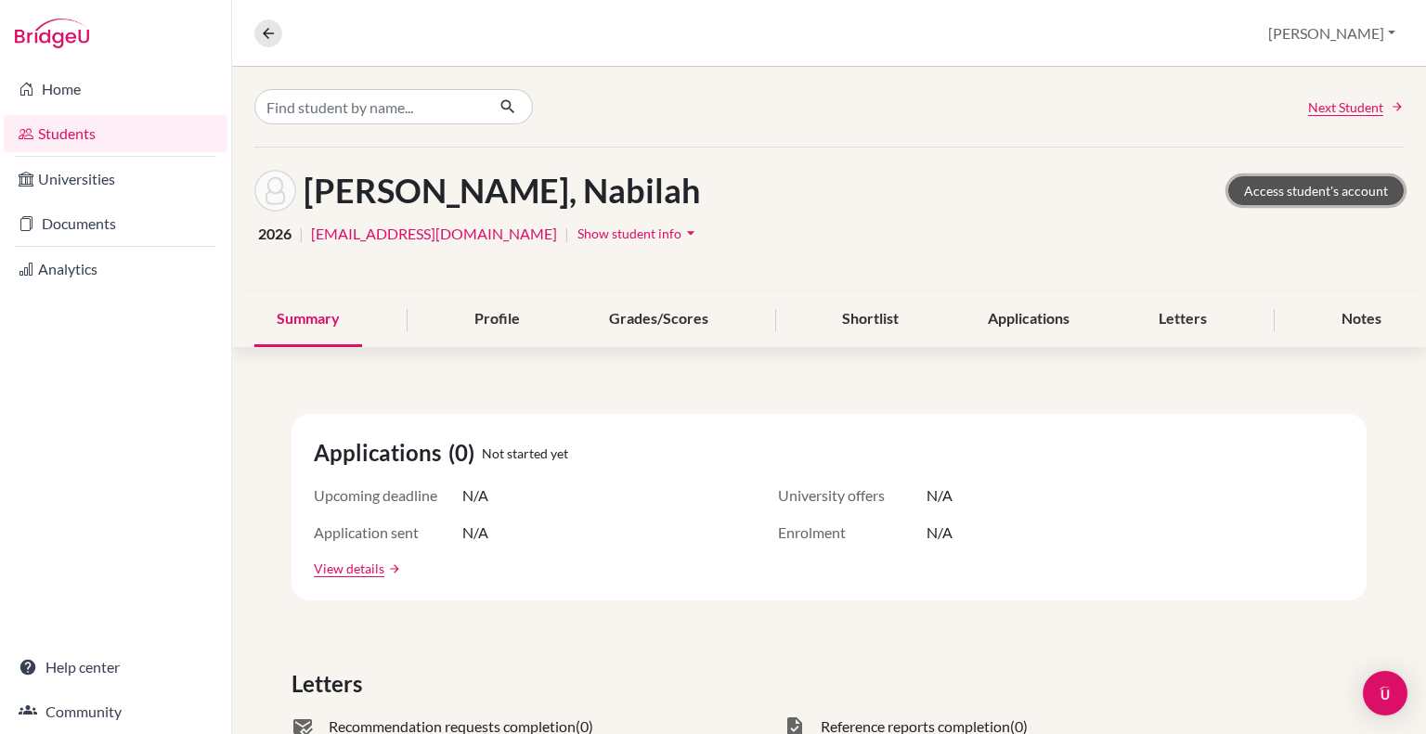
click at [1307, 184] on link "Access student's account" at bounding box center [1315, 190] width 175 height 29
